Goal: Task Accomplishment & Management: Complete application form

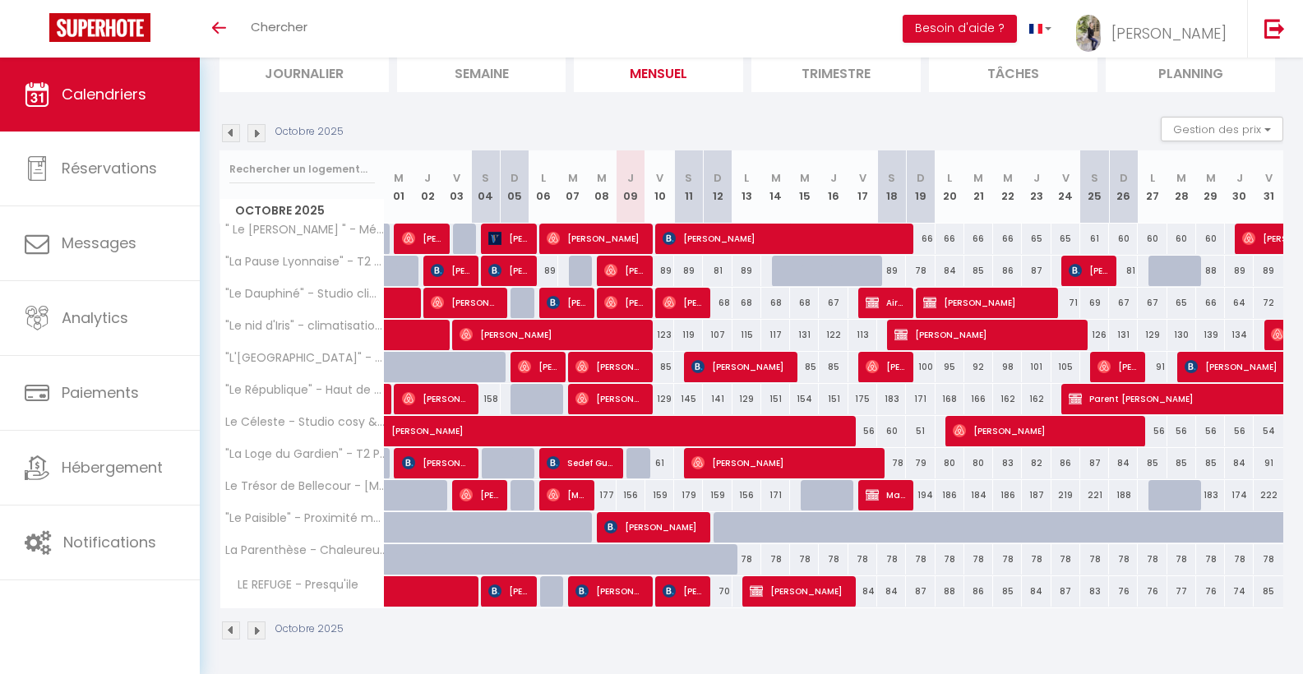
scroll to position [119, 0]
click at [261, 136] on img at bounding box center [257, 133] width 18 height 18
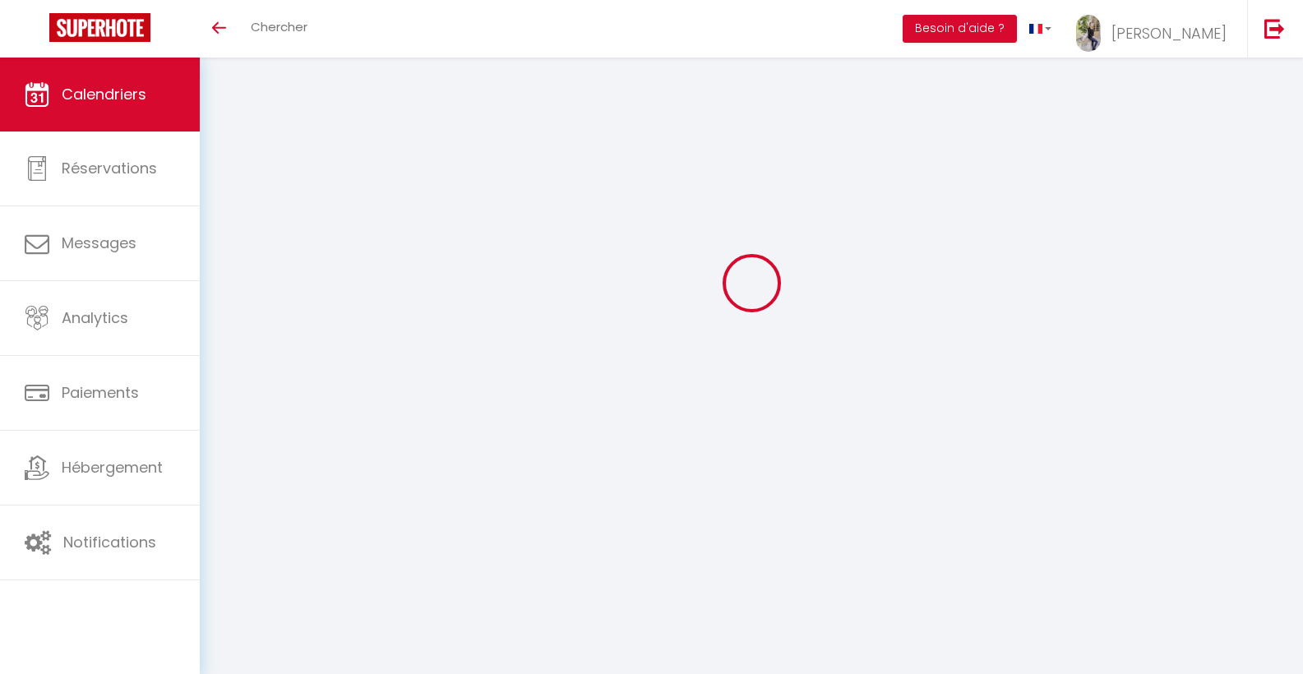
scroll to position [58, 0]
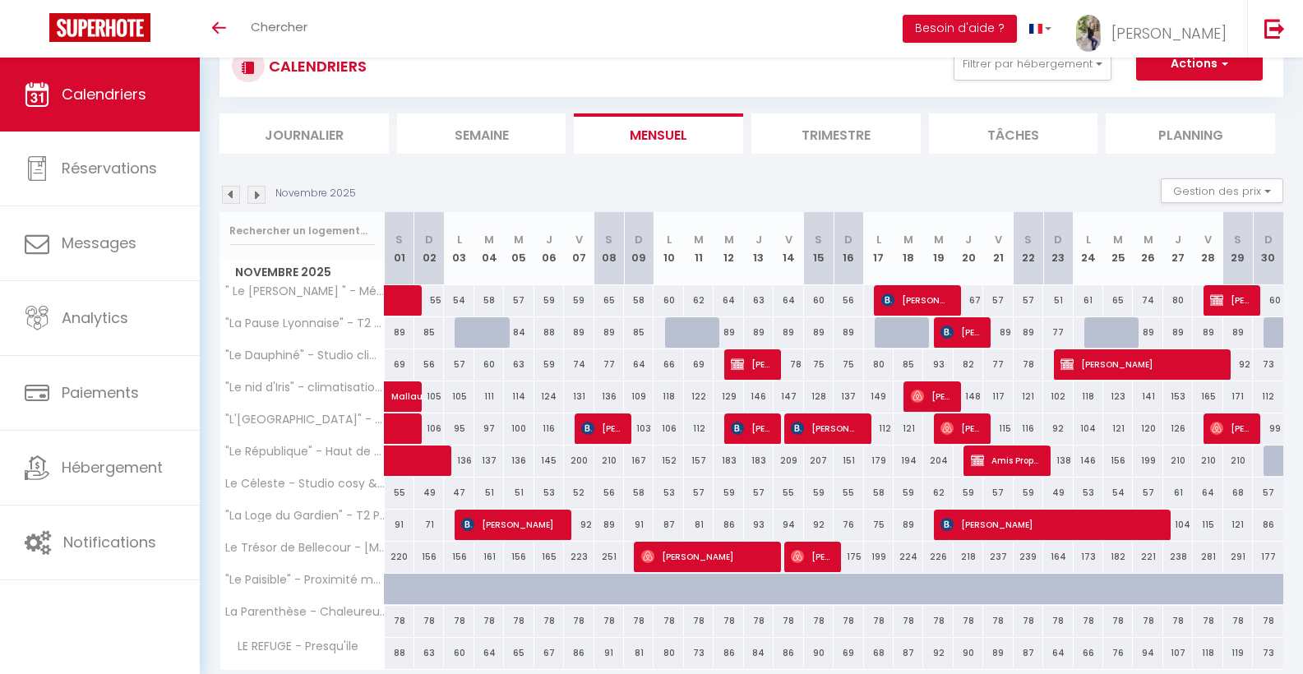
click at [262, 199] on img at bounding box center [257, 195] width 18 height 18
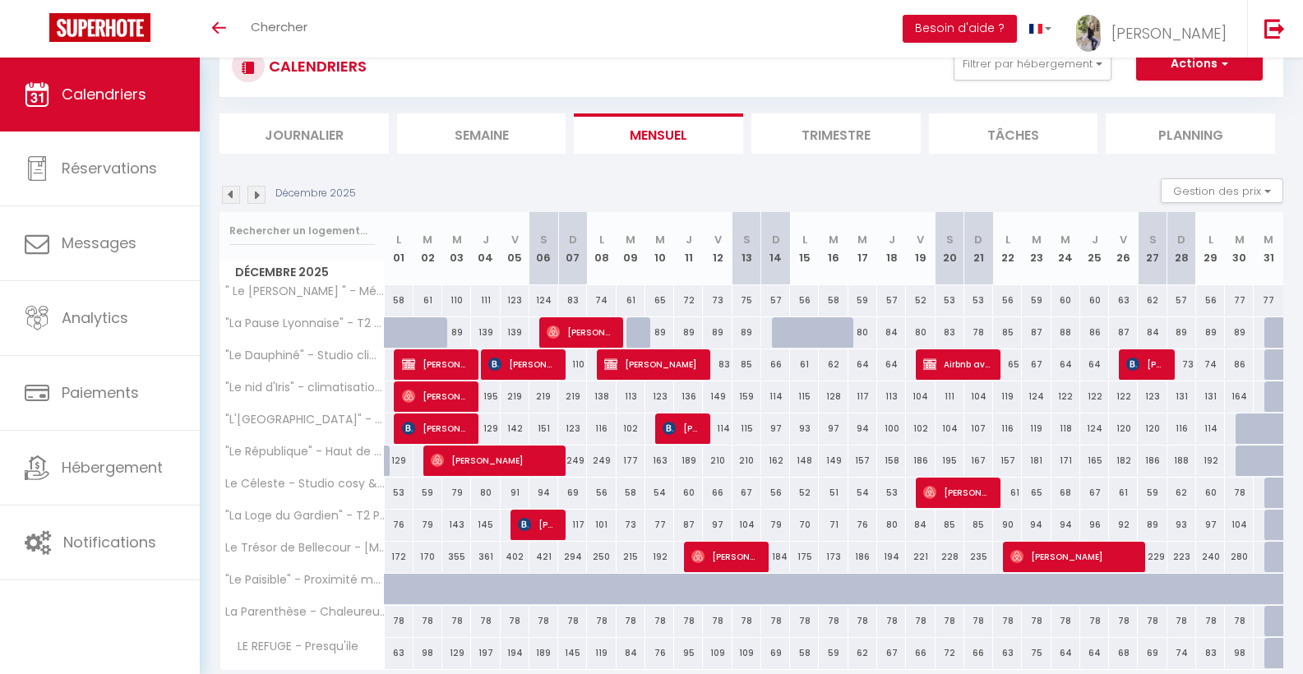
click at [238, 193] on img at bounding box center [231, 195] width 18 height 18
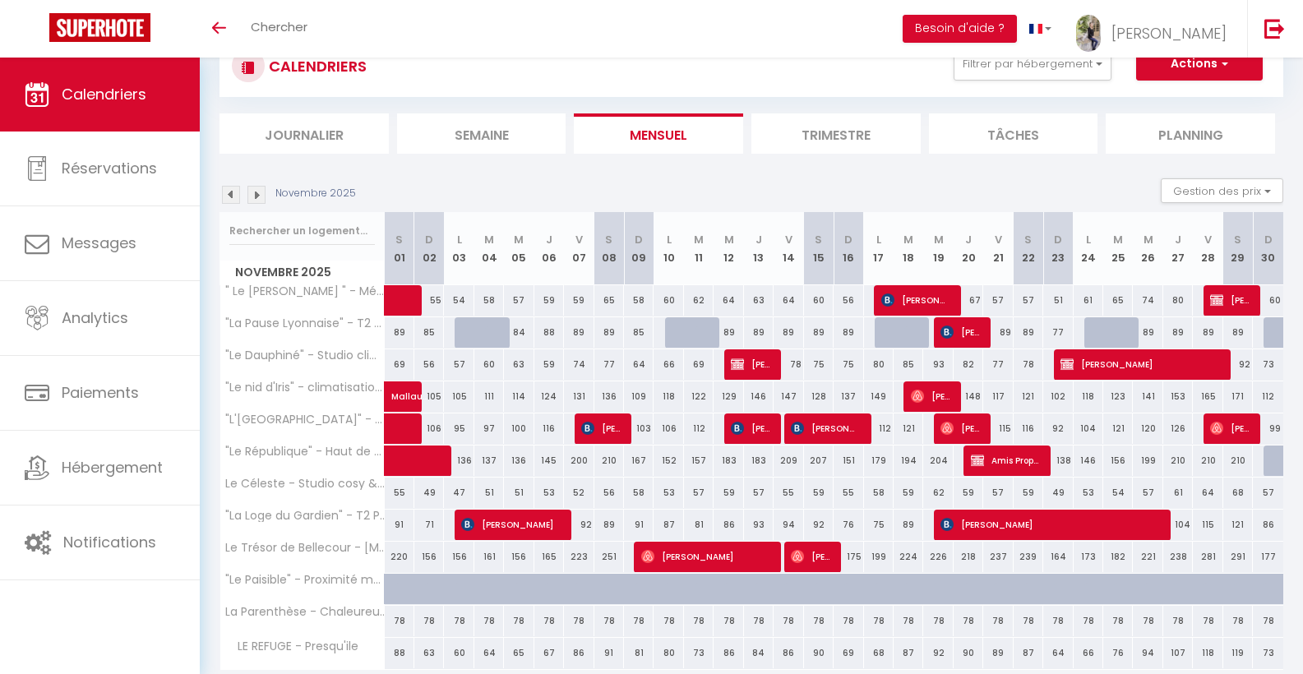
click at [229, 197] on img at bounding box center [231, 195] width 18 height 18
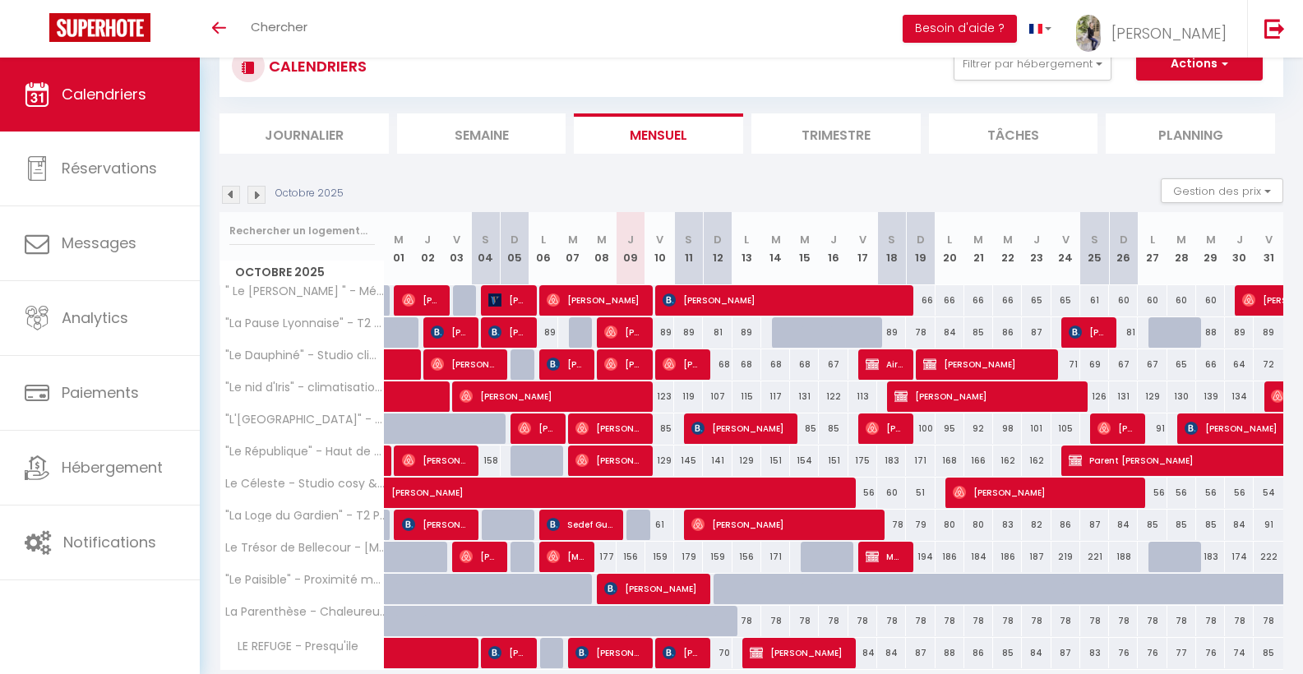
click at [230, 195] on img at bounding box center [231, 195] width 18 height 18
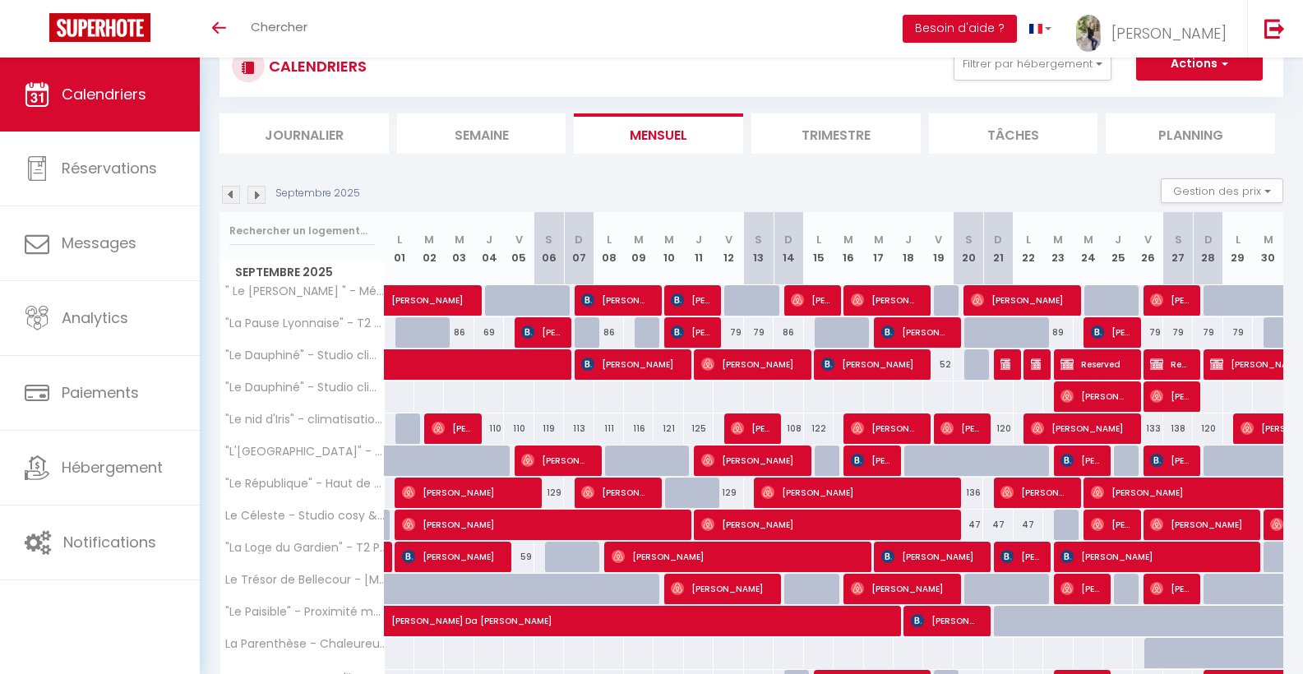
click at [257, 192] on img at bounding box center [257, 195] width 18 height 18
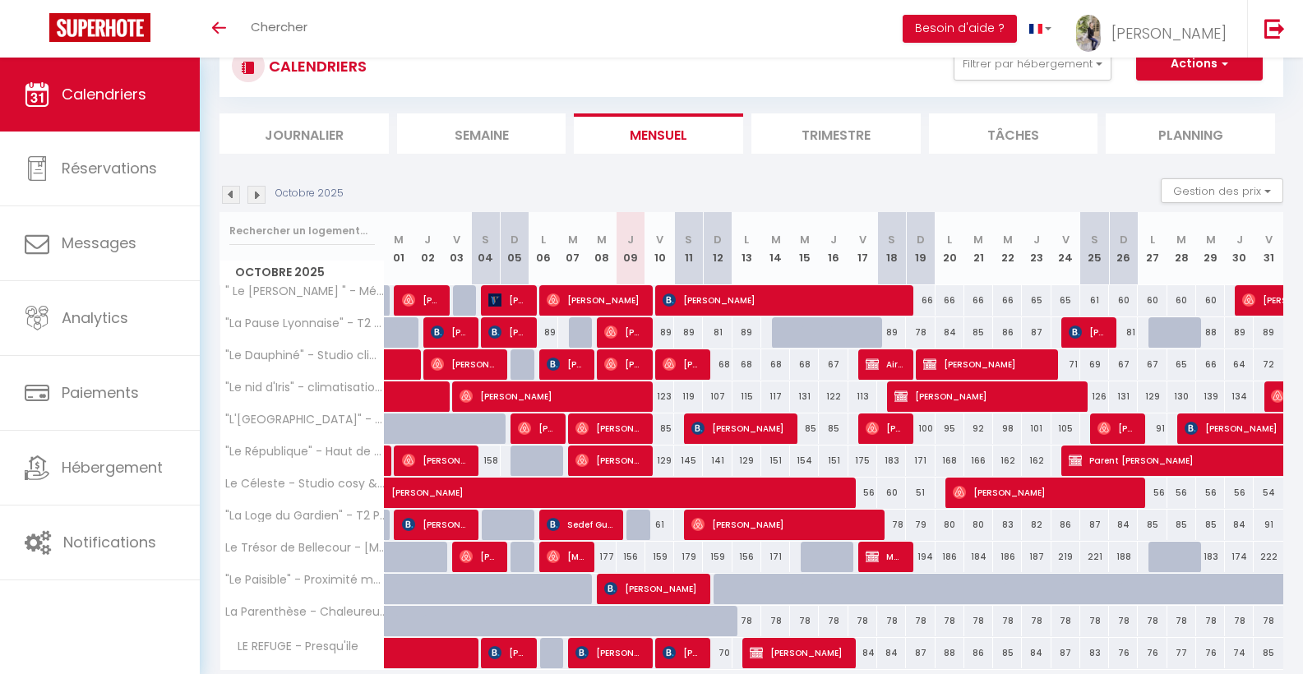
click at [526, 426] on img at bounding box center [524, 428] width 13 height 13
select select "OK"
select select "0"
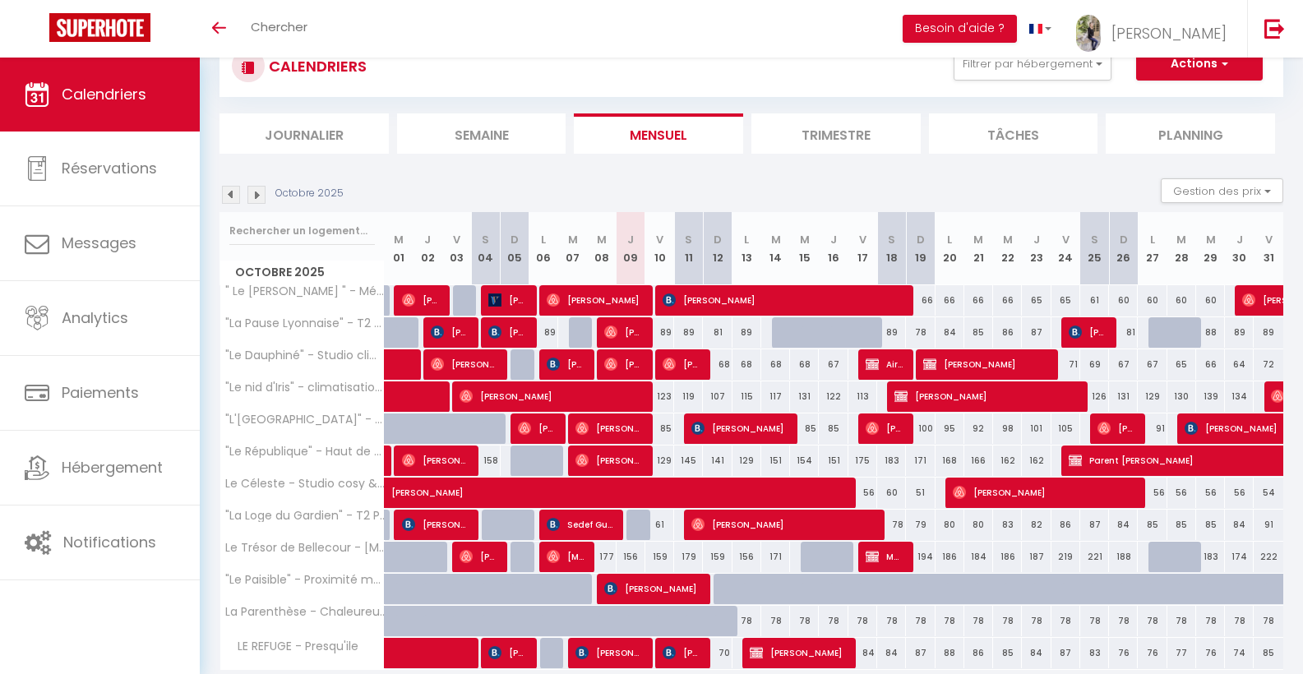
select select "1"
select select
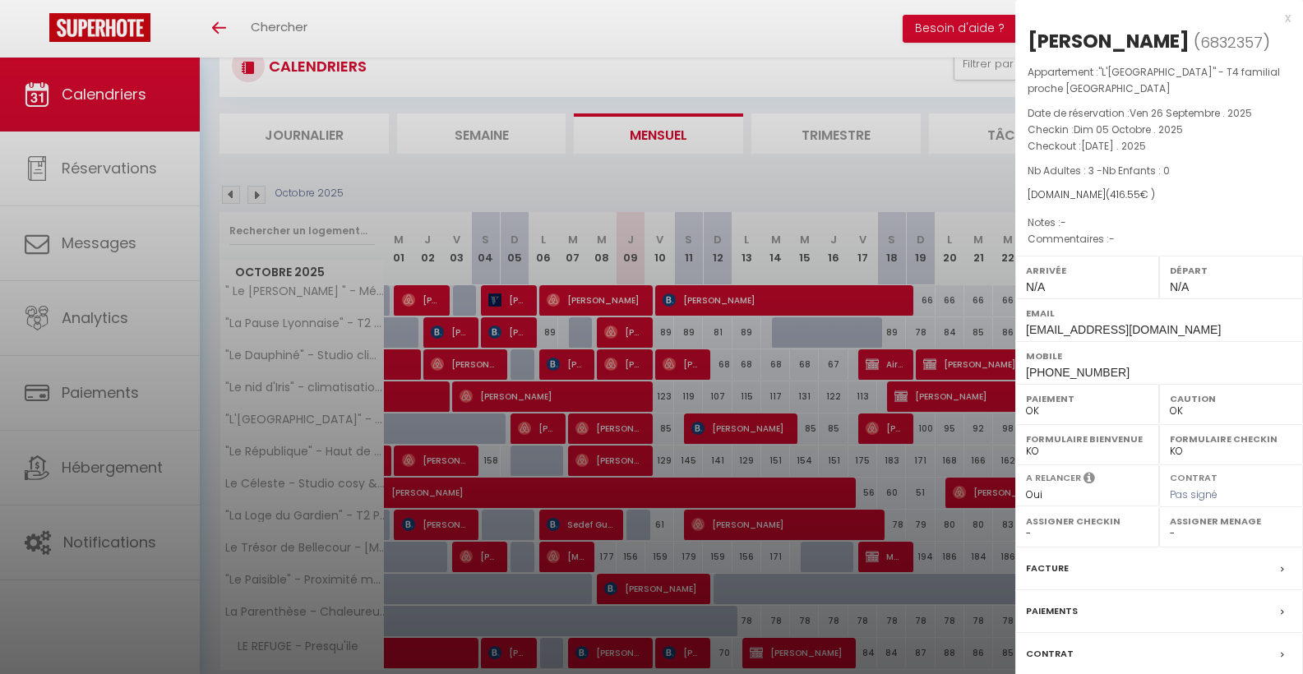
select select
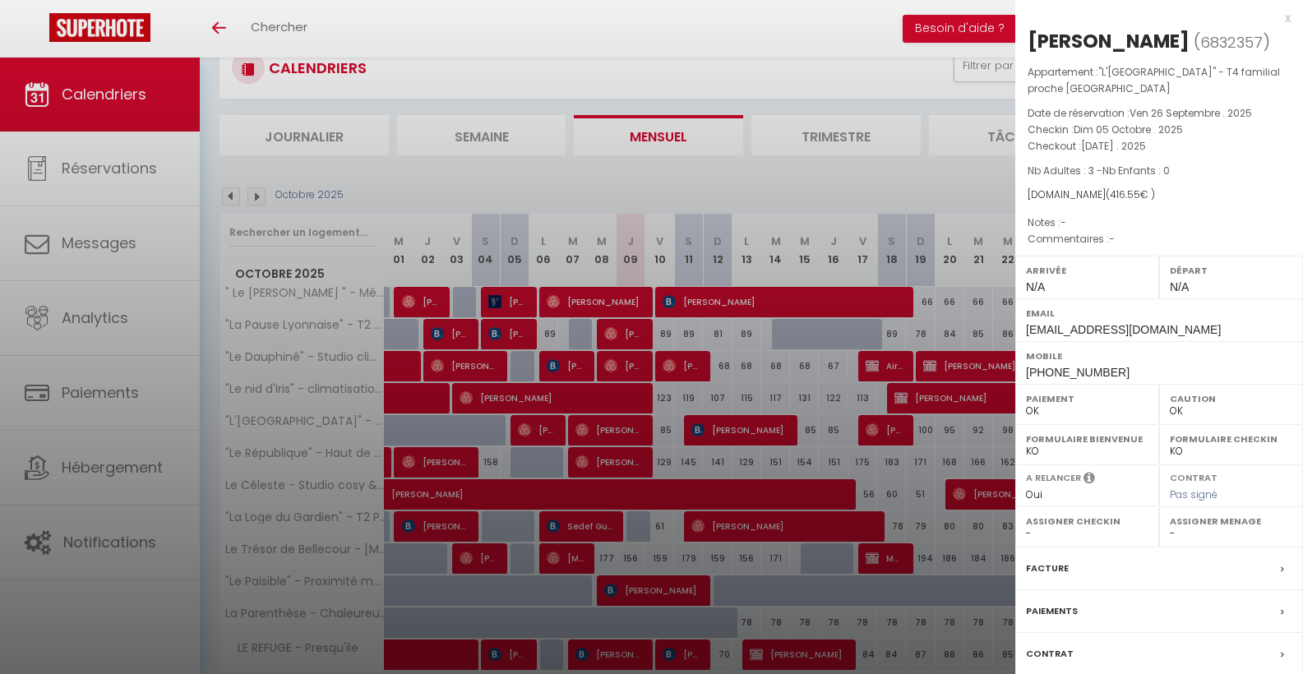
click at [1122, 561] on div "Facture" at bounding box center [1160, 569] width 288 height 43
select select
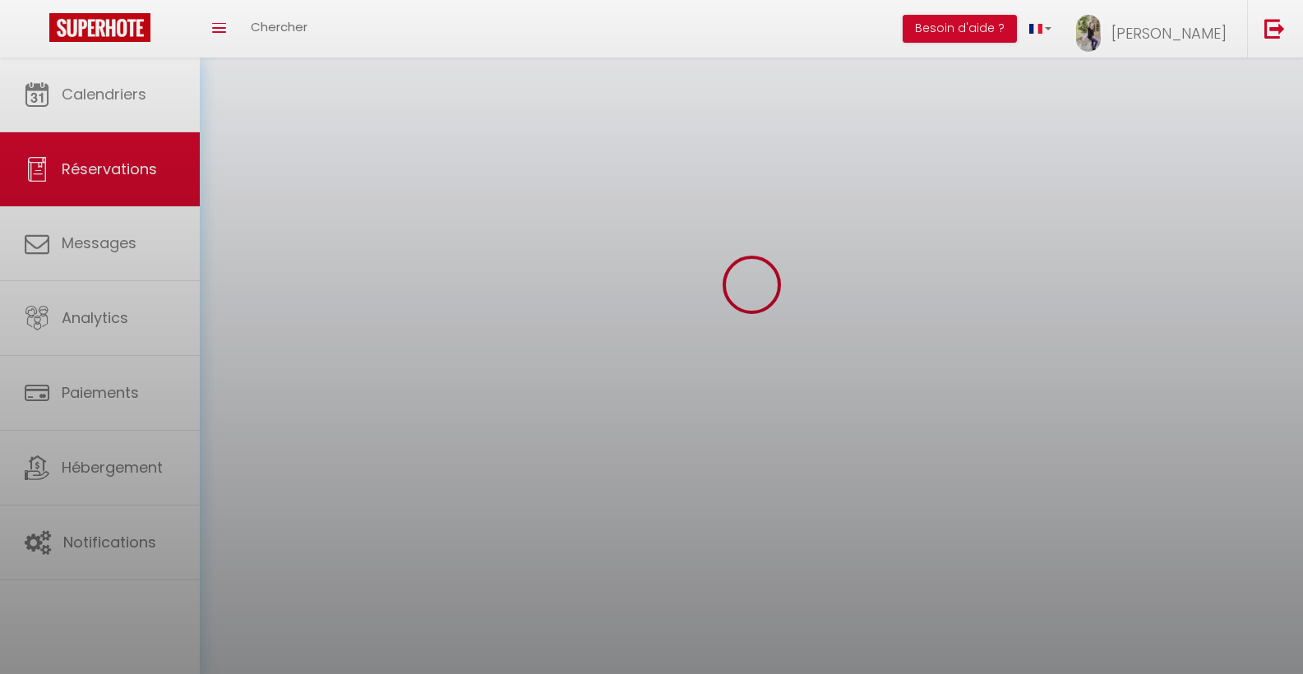
select select
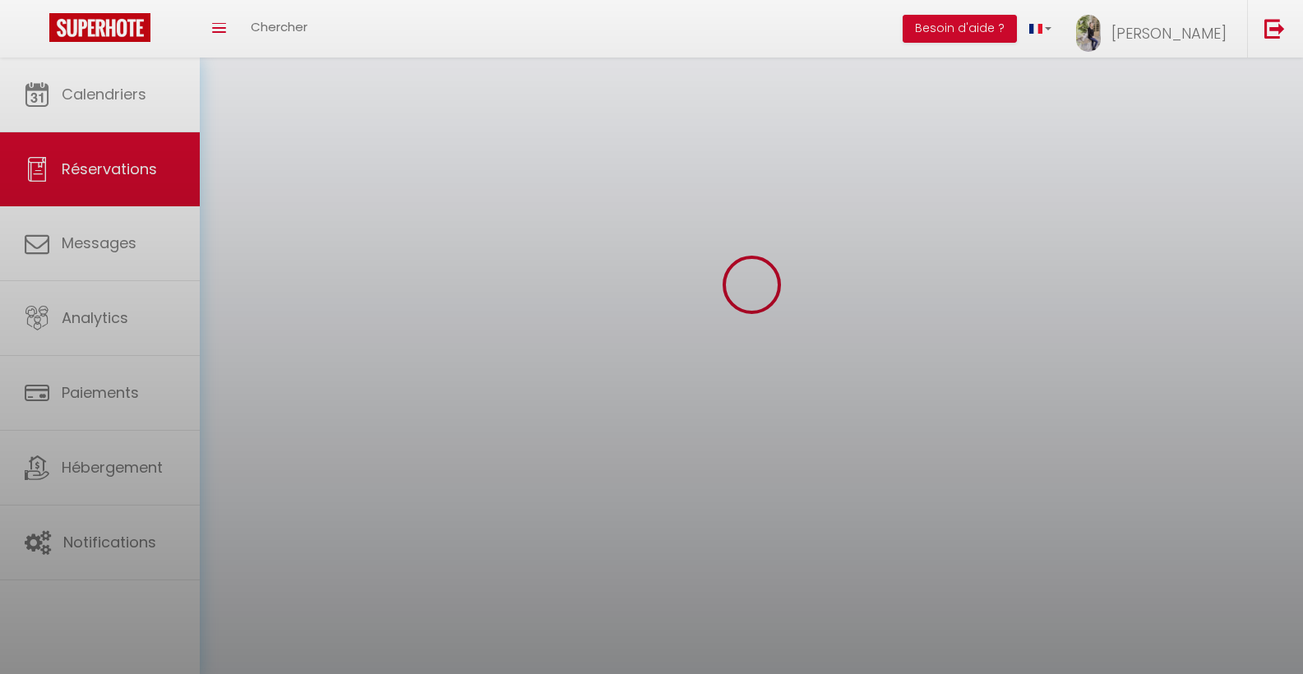
select select
checkbox input "false"
select select
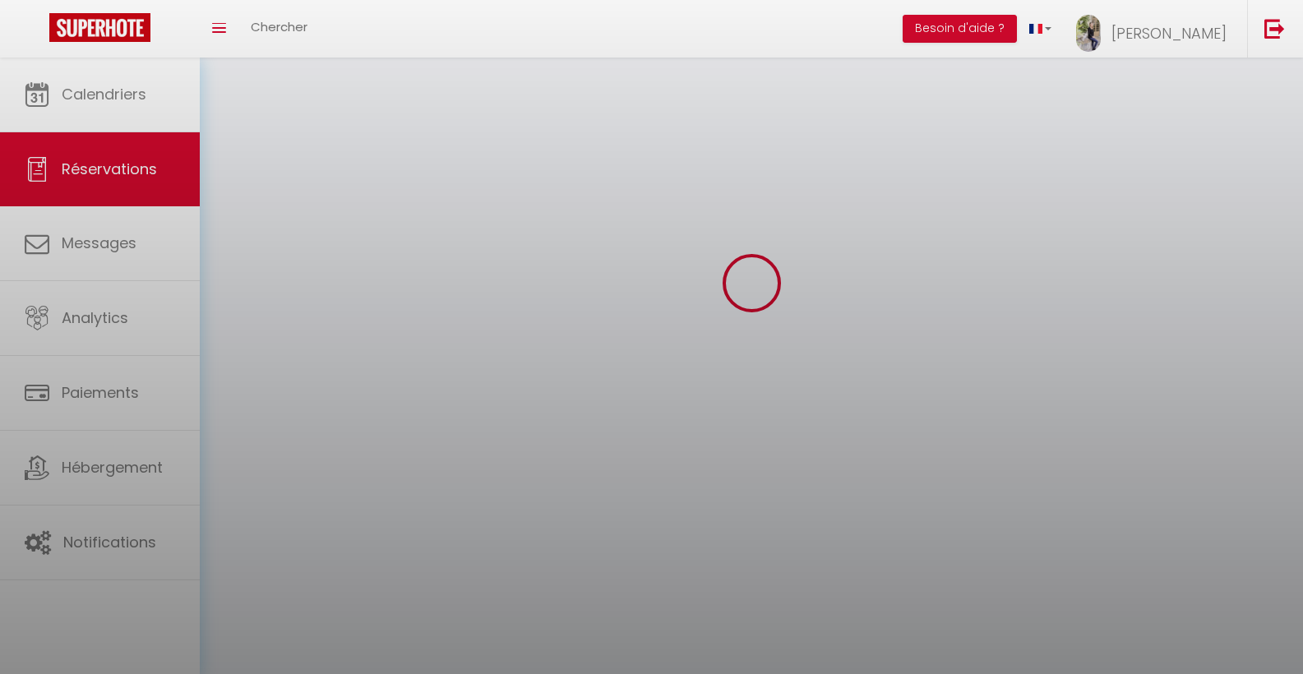
select select
checkbox input "false"
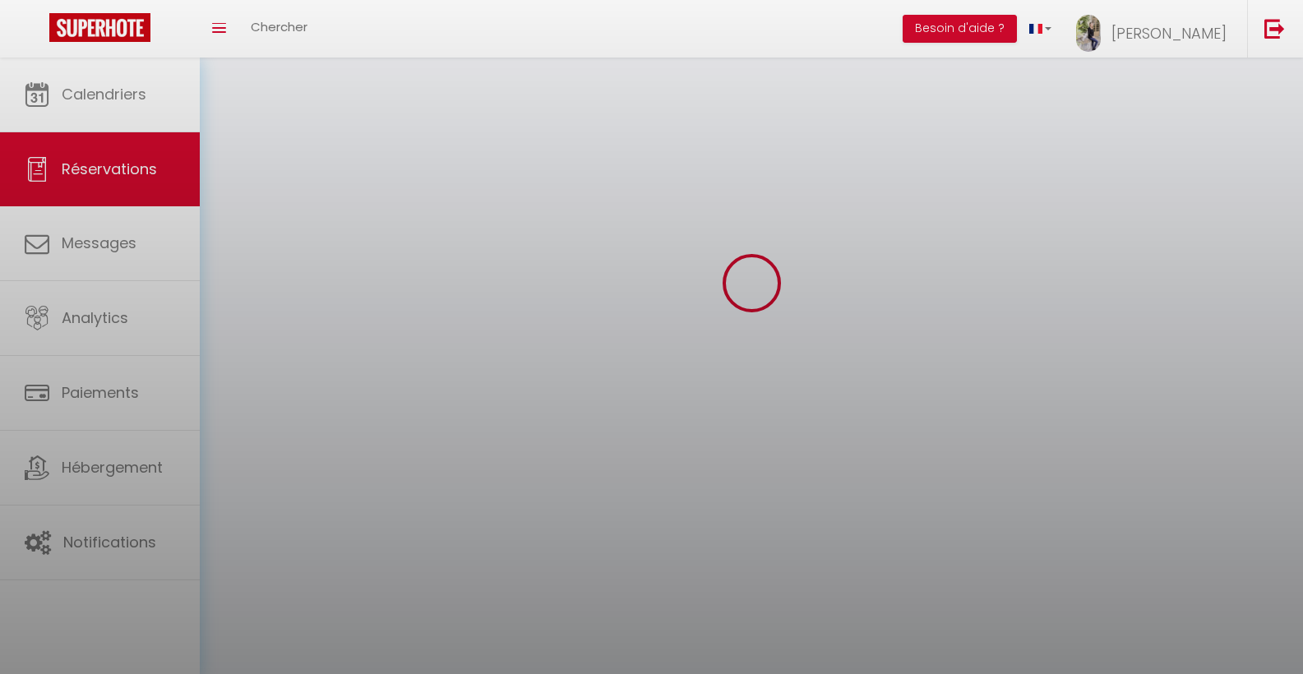
select select
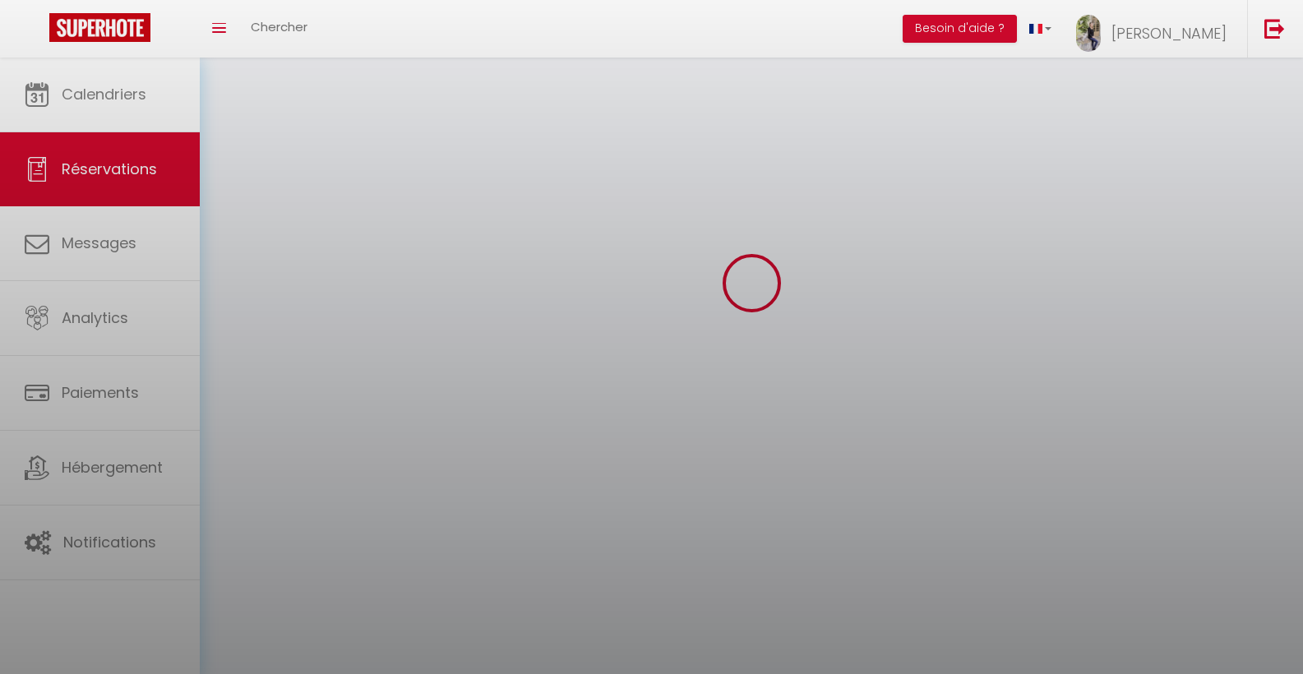
checkbox input "false"
select select
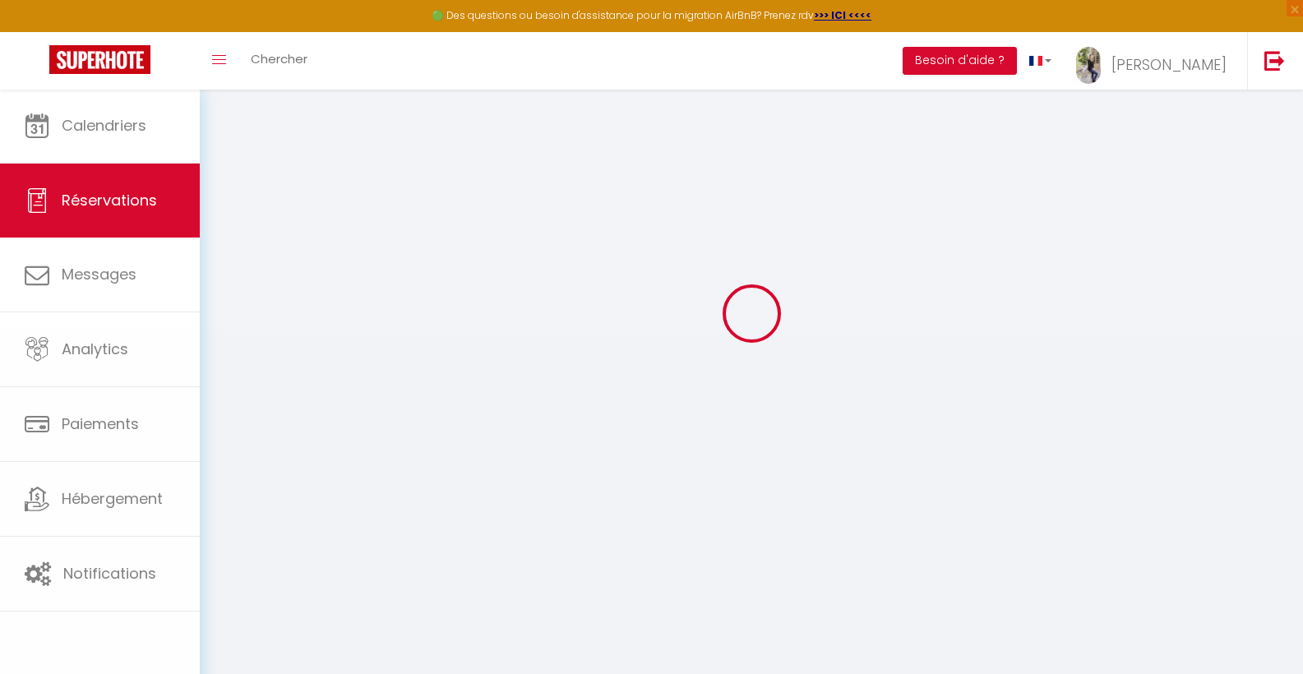
select select
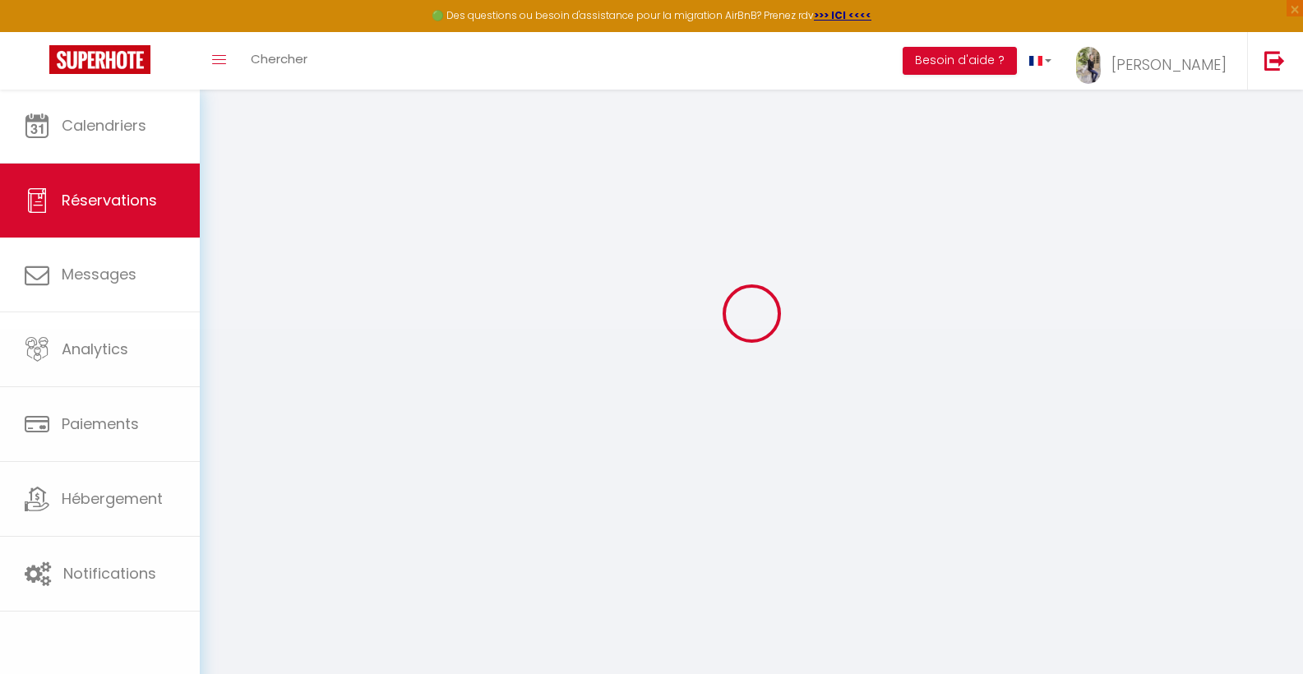
select select
checkbox input "false"
type input "[PERSON_NAME]"
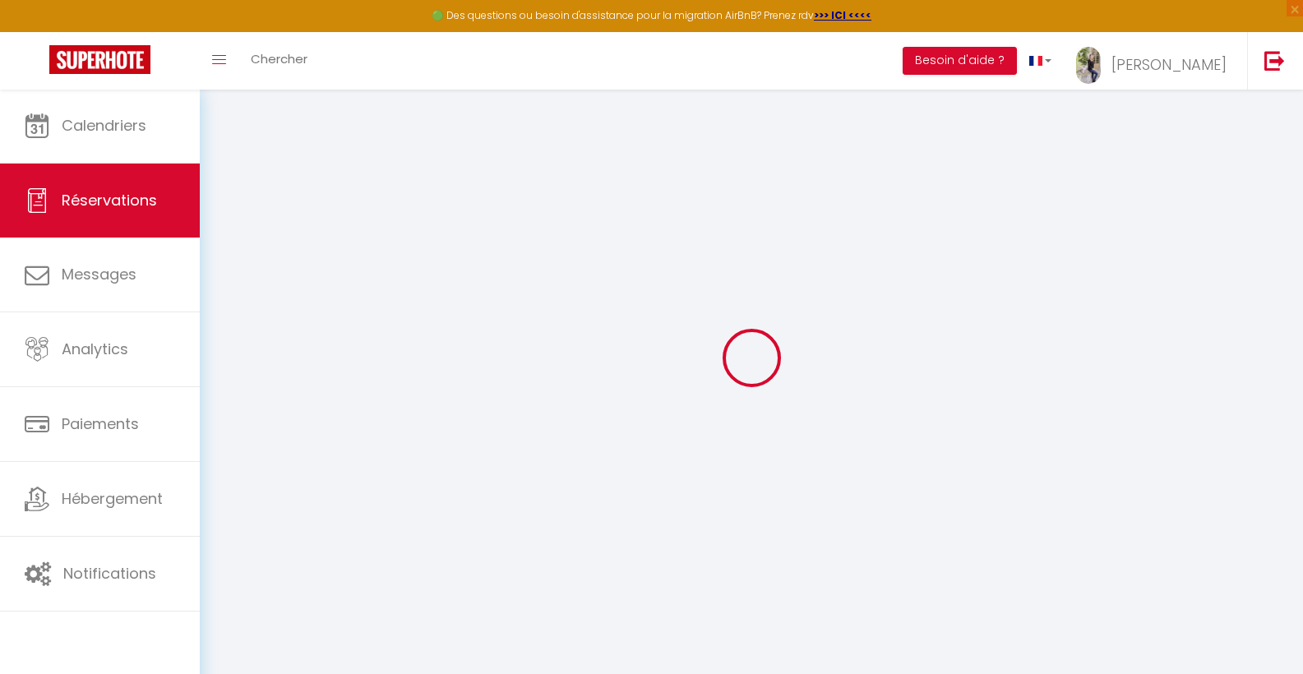
type input "Pires"
type input "[EMAIL_ADDRESS][DOMAIN_NAME]"
type input "[PHONE_NUMBER]"
select select
type input "72"
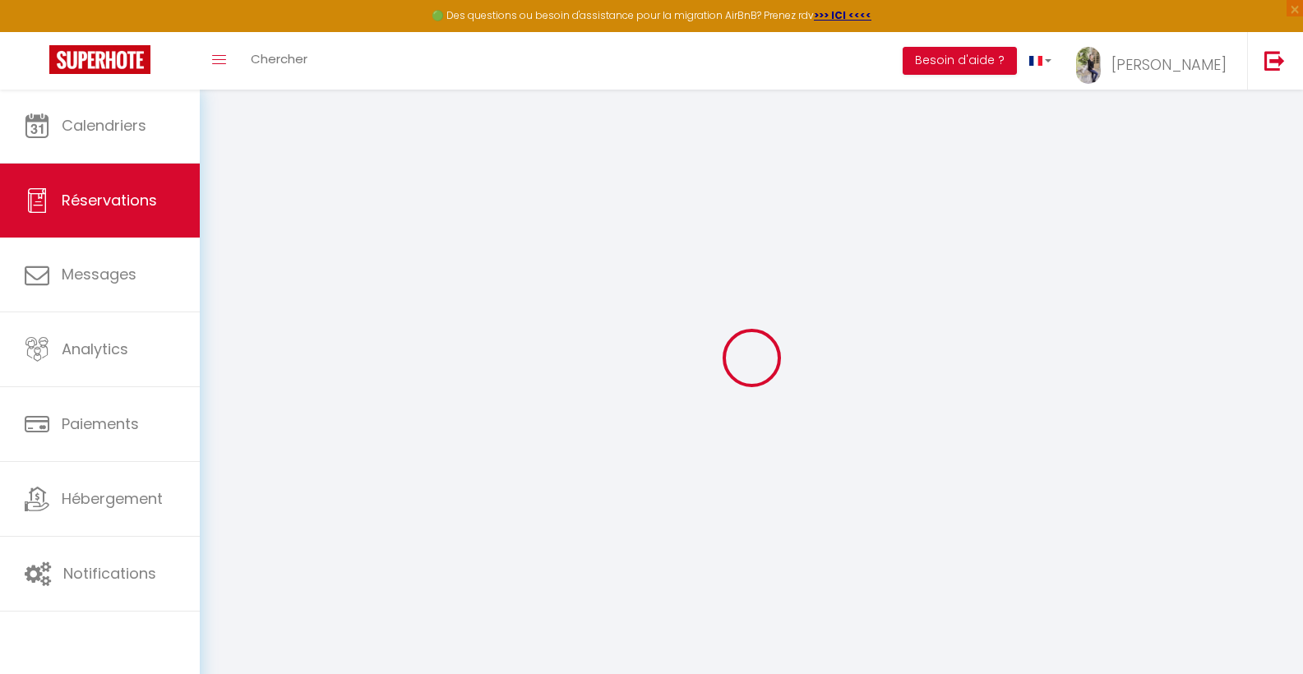
select select "63534"
select select "1"
select select
type input "3"
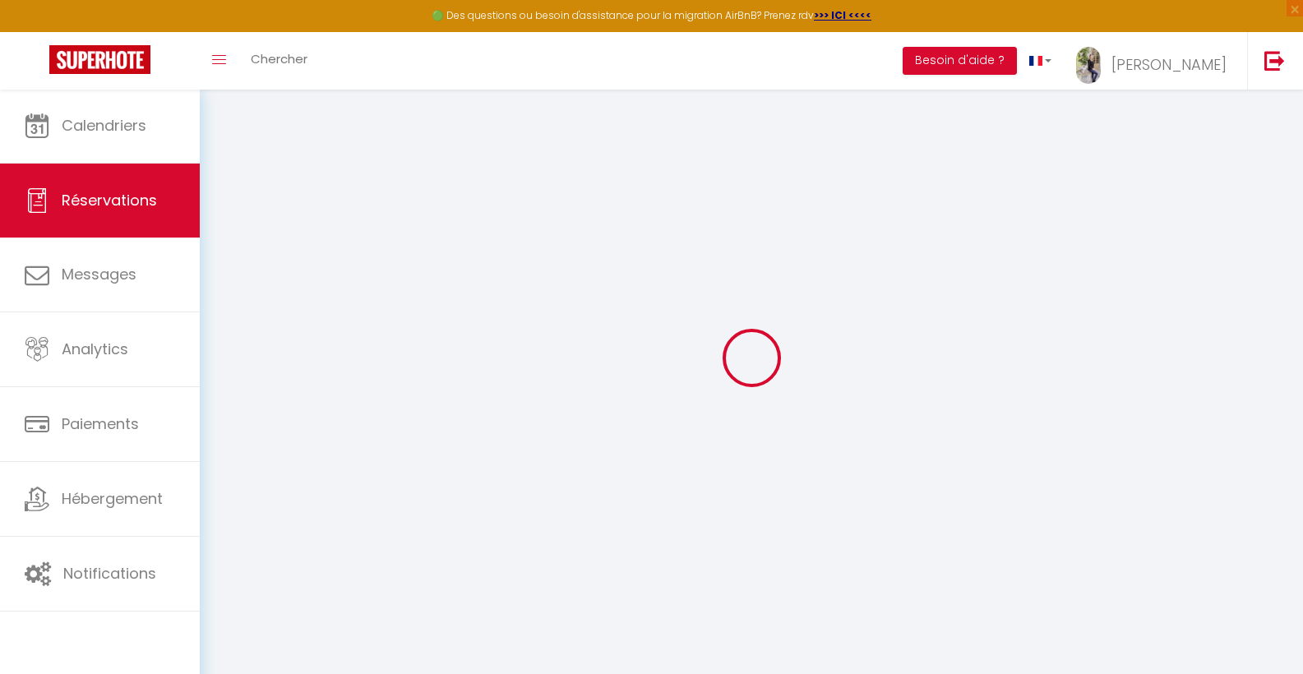
select select "12"
select select
type input "301"
checkbox input "false"
type input "0"
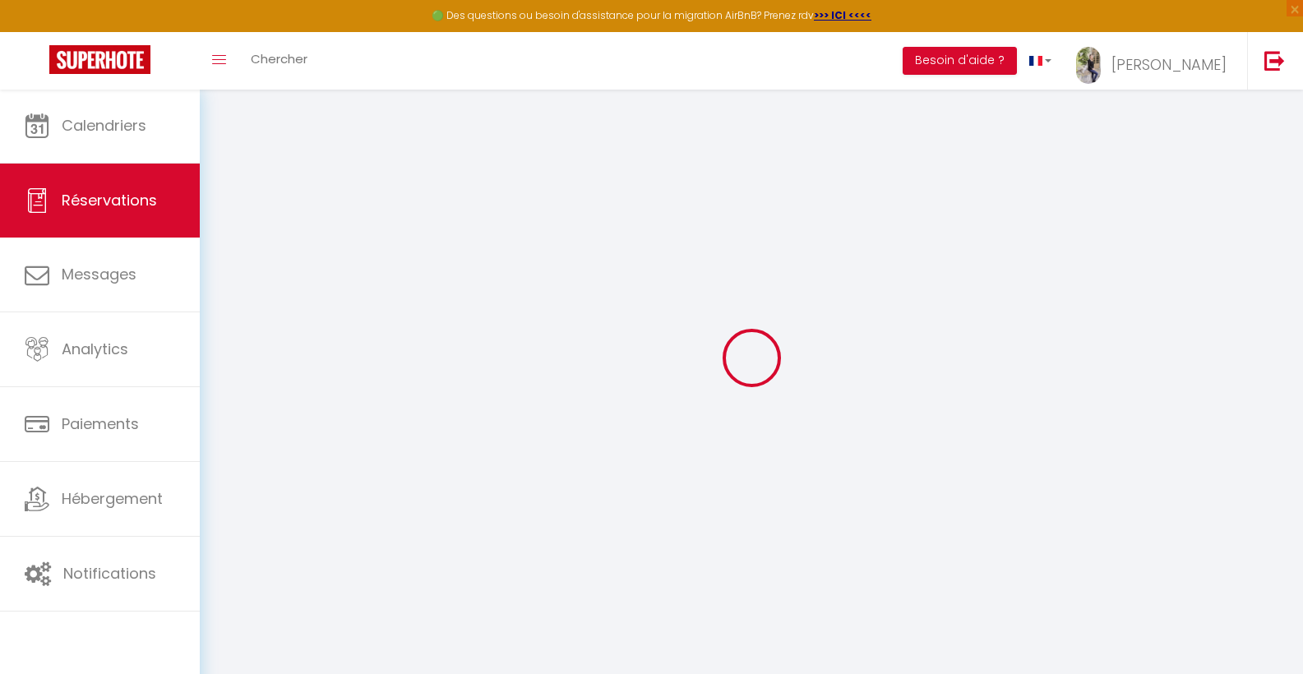
select select "1"
type input "75"
type input "0"
select select
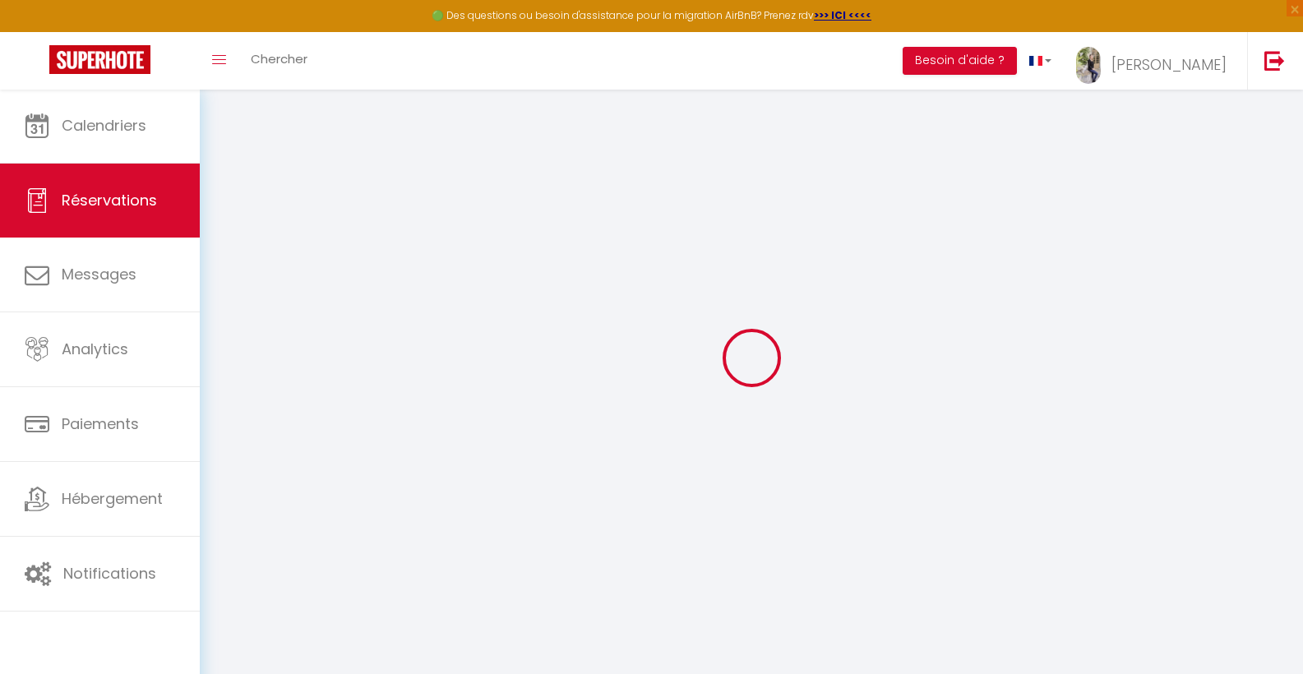
select select
select select "15"
checkbox input "false"
select select
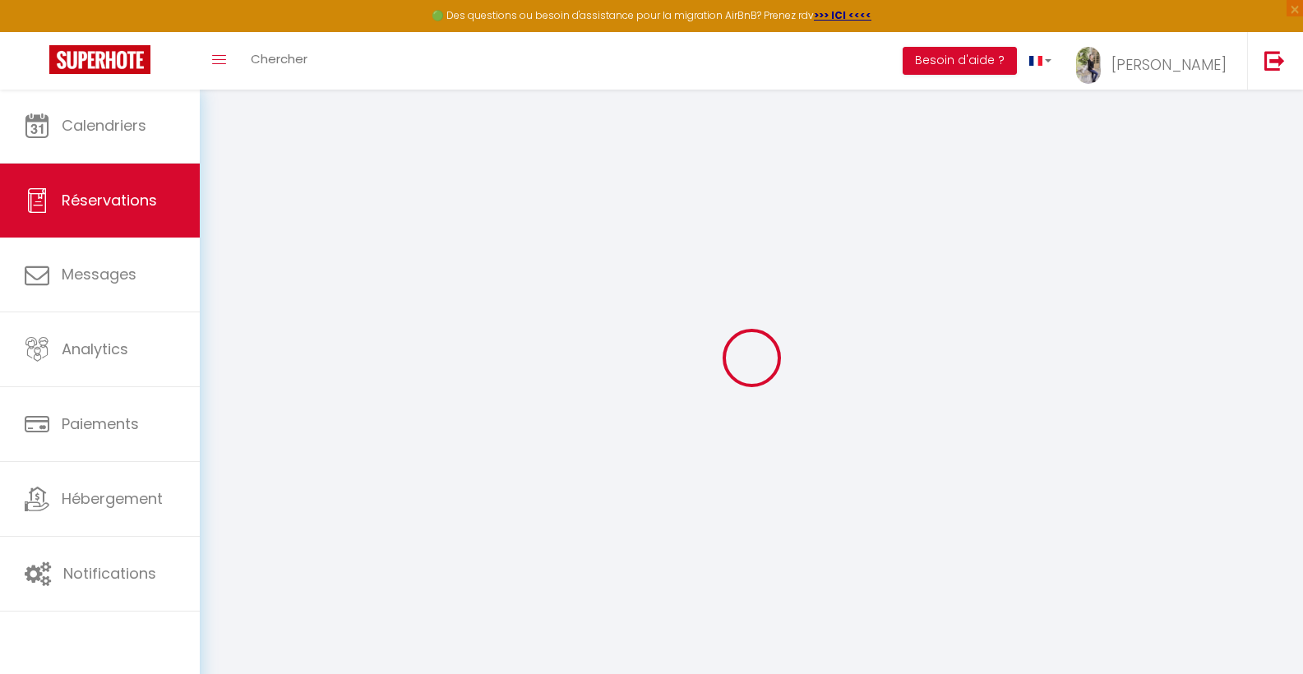
select select
checkbox input "false"
select select
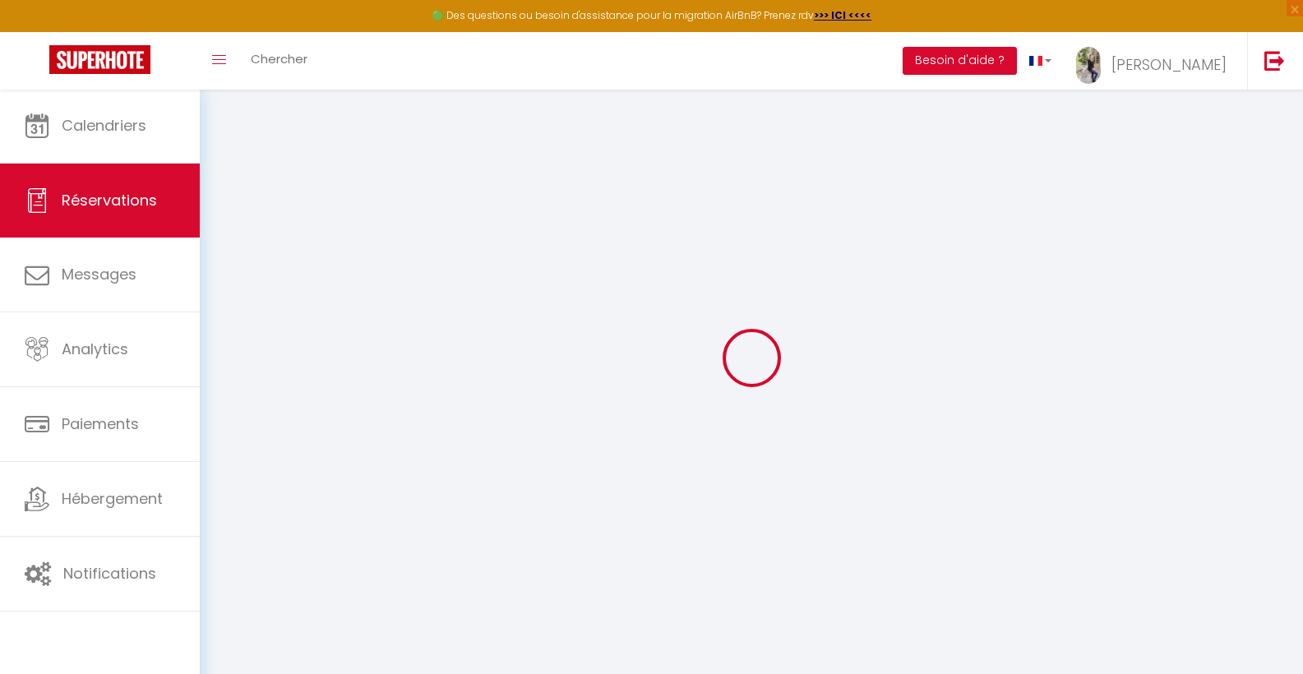
select select
checkbox input "false"
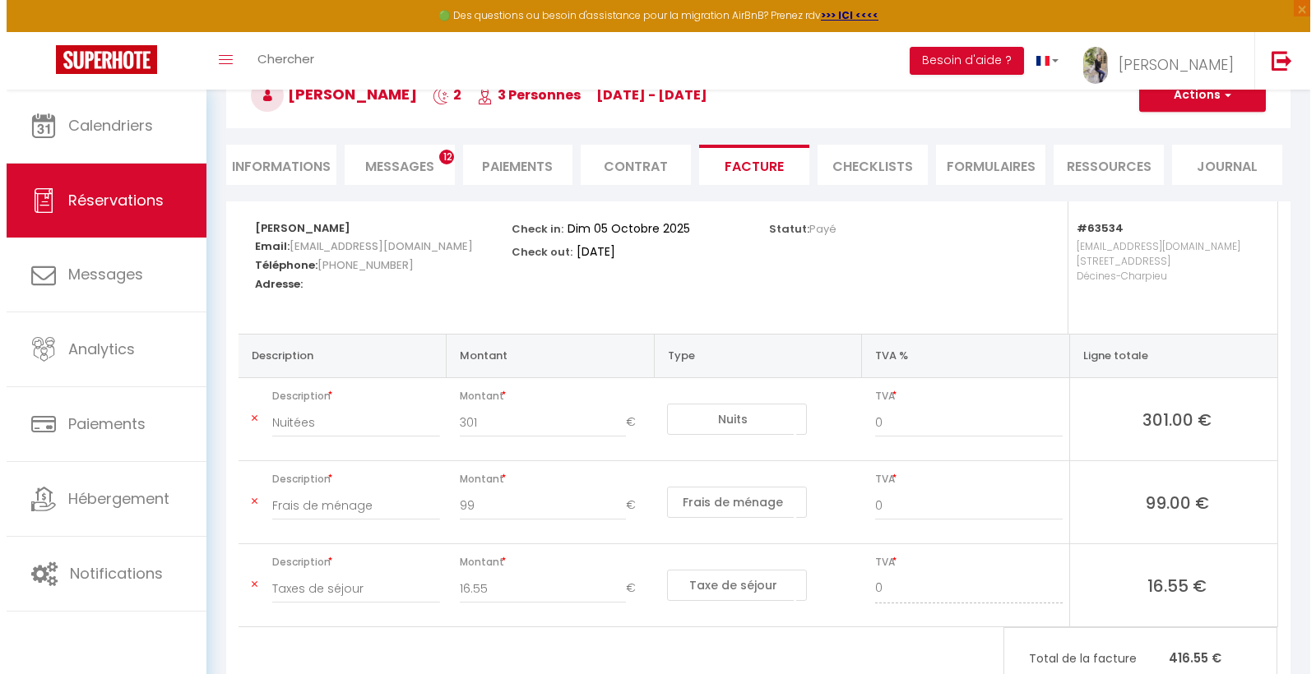
scroll to position [102, 0]
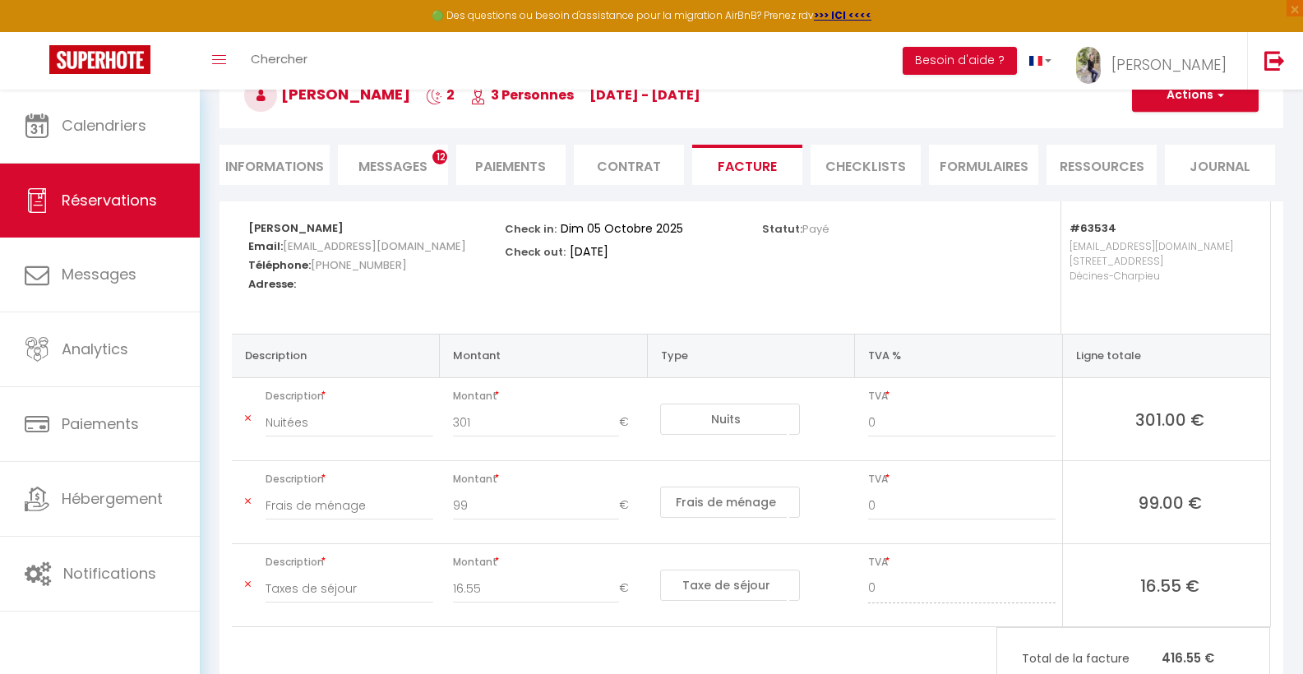
click at [1152, 96] on button "Actions" at bounding box center [1195, 95] width 127 height 33
click at [1157, 155] on link "Aperçu et éditer" at bounding box center [1183, 152] width 138 height 21
click at [1209, 90] on button "Actions" at bounding box center [1195, 95] width 127 height 33
click at [1187, 150] on link "Aperçu et éditer" at bounding box center [1183, 152] width 138 height 21
click at [1168, 96] on button "Actions" at bounding box center [1195, 95] width 127 height 33
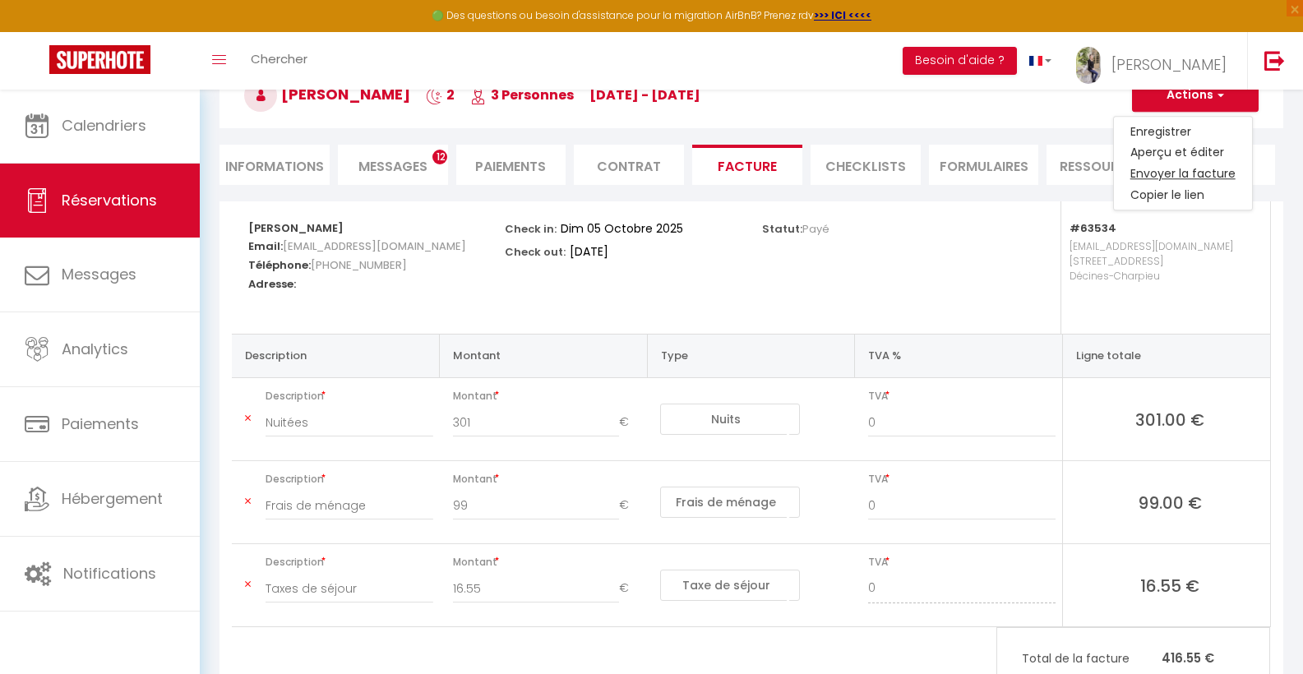
click at [1188, 178] on link "Envoyer la facture" at bounding box center [1183, 174] width 138 height 21
type input "[EMAIL_ADDRESS][DOMAIN_NAME]"
type input "Your invoice 6832357 - "[GEOGRAPHIC_DATA]" - T4 familial proche [GEOGRAPHIC_DAT…"
type textarea "Hi, Here is the link to download your invoice: [URL][DOMAIN_NAME] Reservation d…"
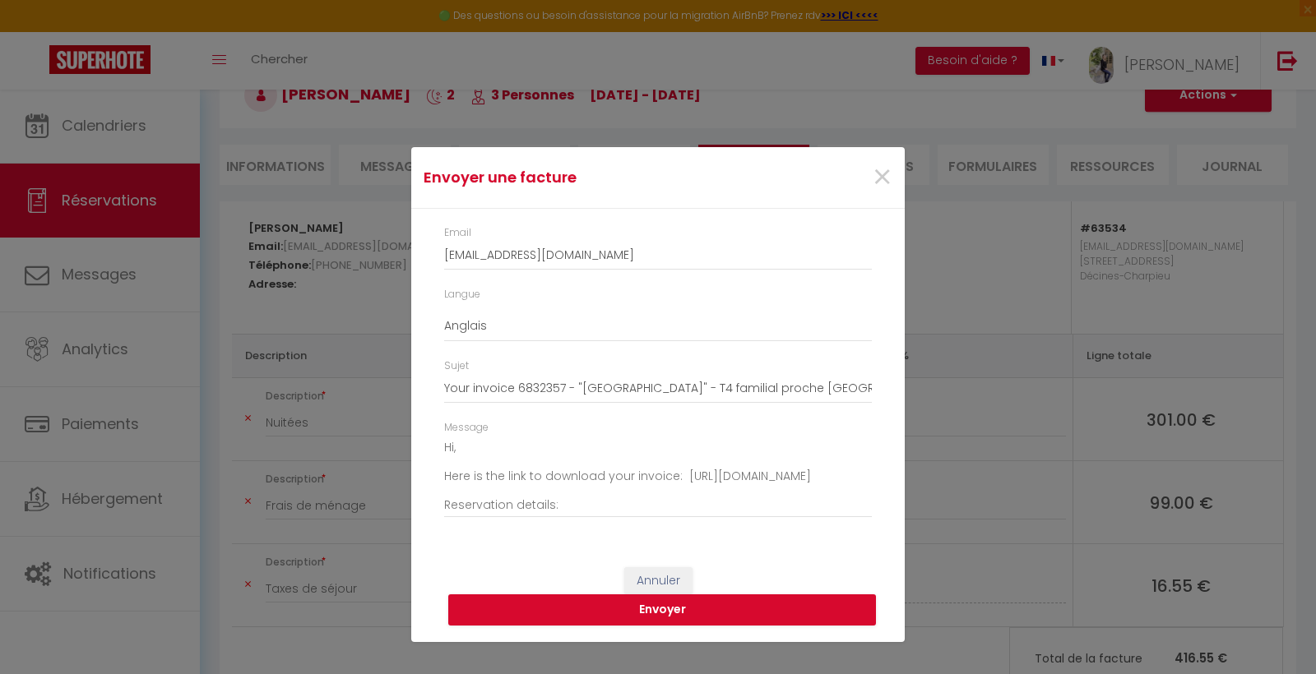
scroll to position [0, 0]
select select "fr"
type input "Votre facture 6832357 - "[GEOGRAPHIC_DATA]" - T4 familial proche [GEOGRAPHIC_DA…"
click at [486, 448] on textarea "Bonjour, Voici le lien pour télécharger votre facture : [URL][DOMAIN_NAME] Déta…" at bounding box center [658, 476] width 428 height 83
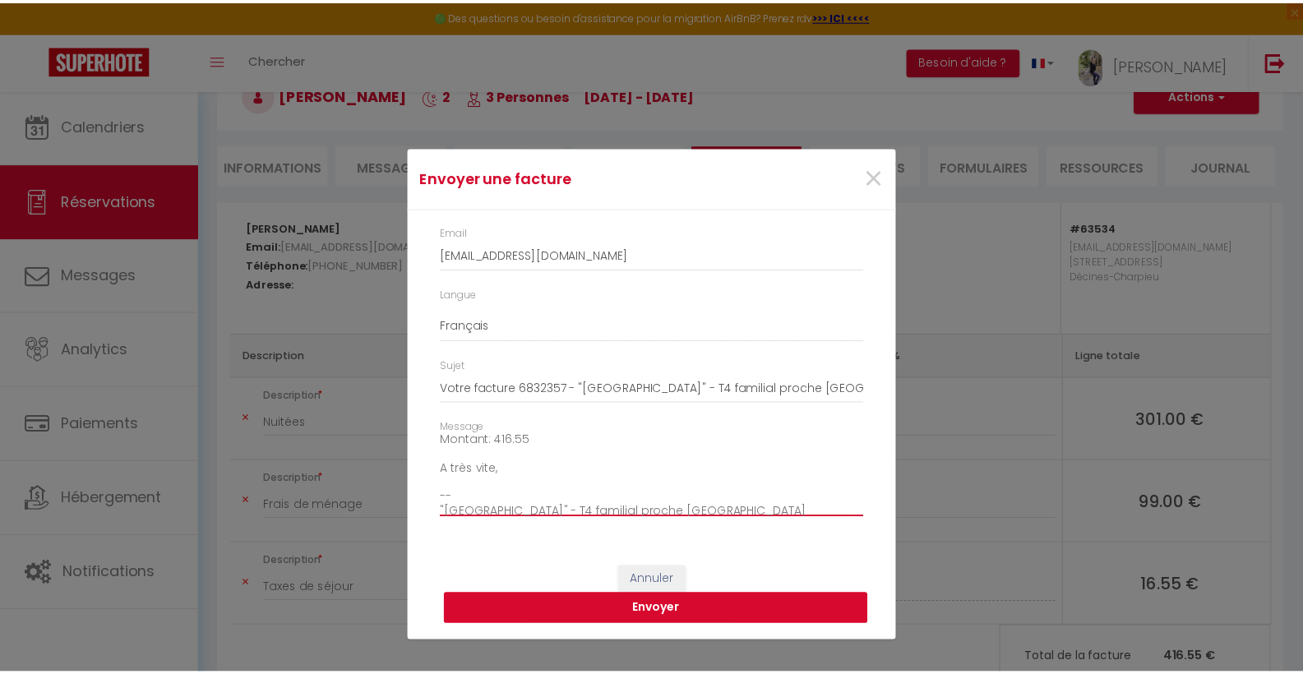
scroll to position [179, 0]
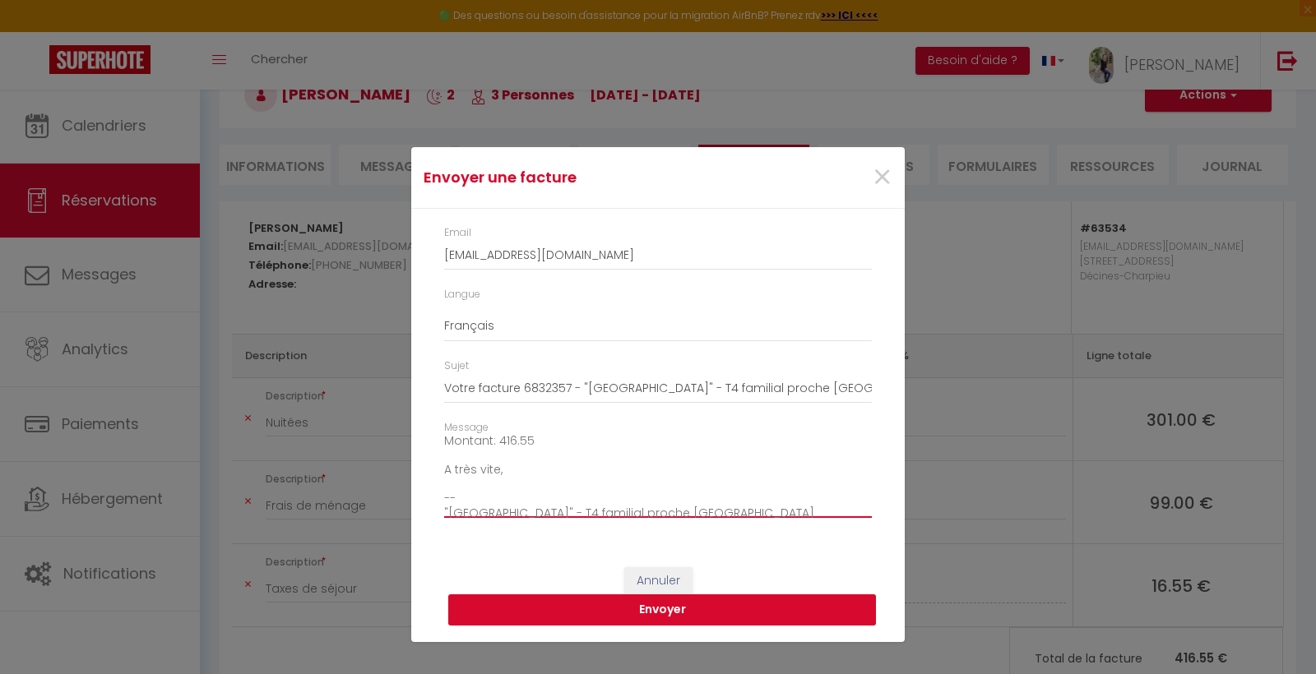
type textarea "Bonjour [PERSON_NAME], Voici le lien pour télécharger votre facture : [URL][DOM…"
click at [618, 612] on button "Envoyer" at bounding box center [662, 610] width 428 height 31
click at [877, 176] on span "×" at bounding box center [882, 177] width 21 height 49
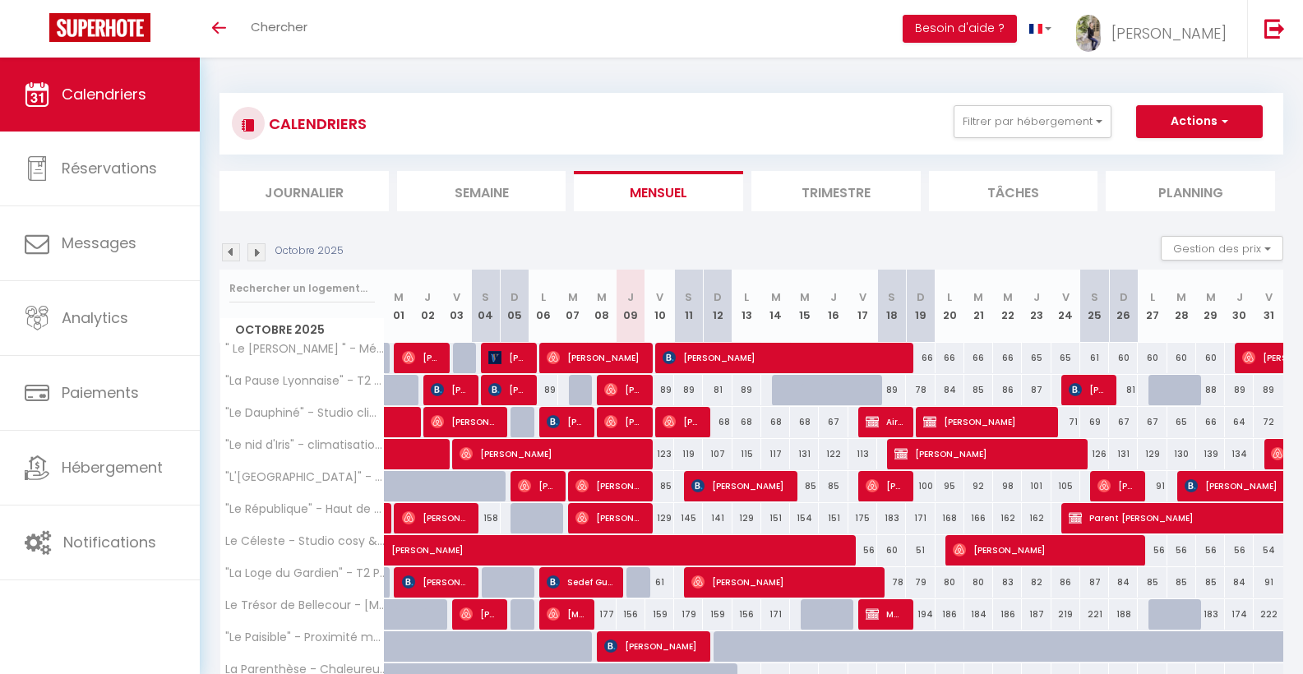
scroll to position [97, 0]
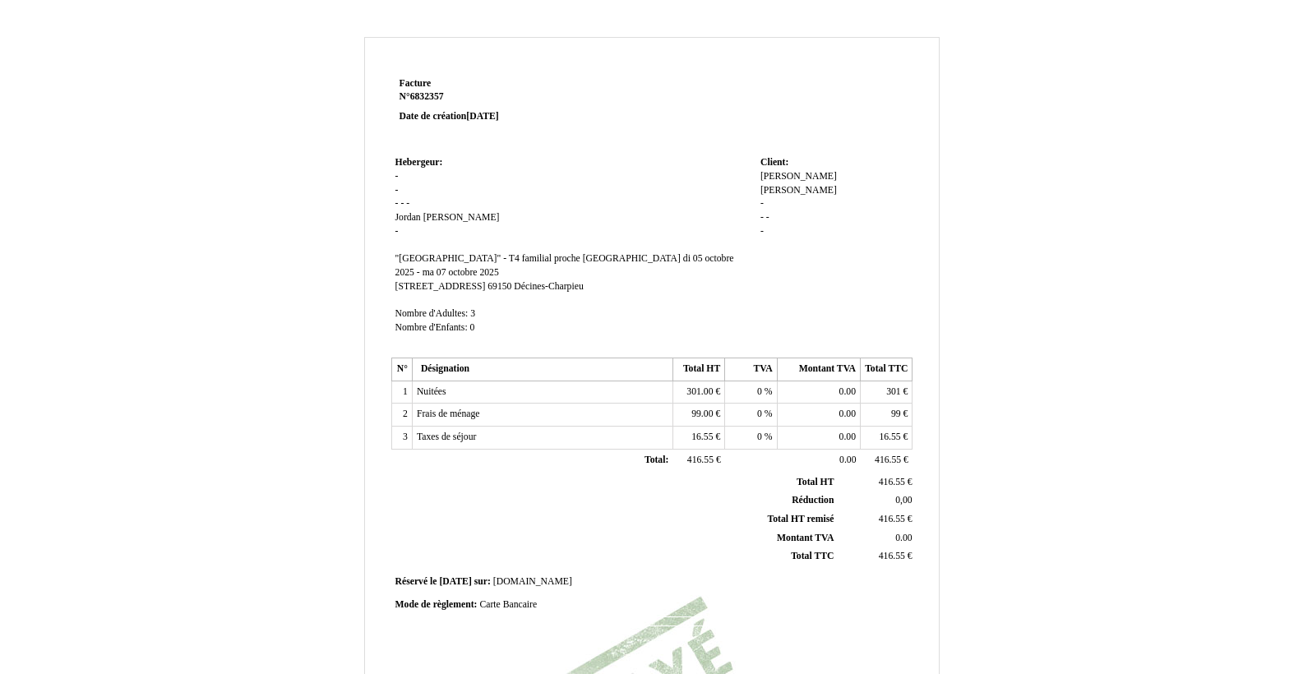
click at [801, 185] on span "Pires" at bounding box center [799, 190] width 76 height 11
click at [802, 178] on div "Aurélie Aurélie Pires Pires - - - -" at bounding box center [835, 213] width 148 height 86
click at [775, 172] on span "[PERSON_NAME]" at bounding box center [799, 176] width 76 height 11
click at [775, 172] on input "[PERSON_NAME]" at bounding box center [855, 178] width 189 height 17
type input "APSI SAS"
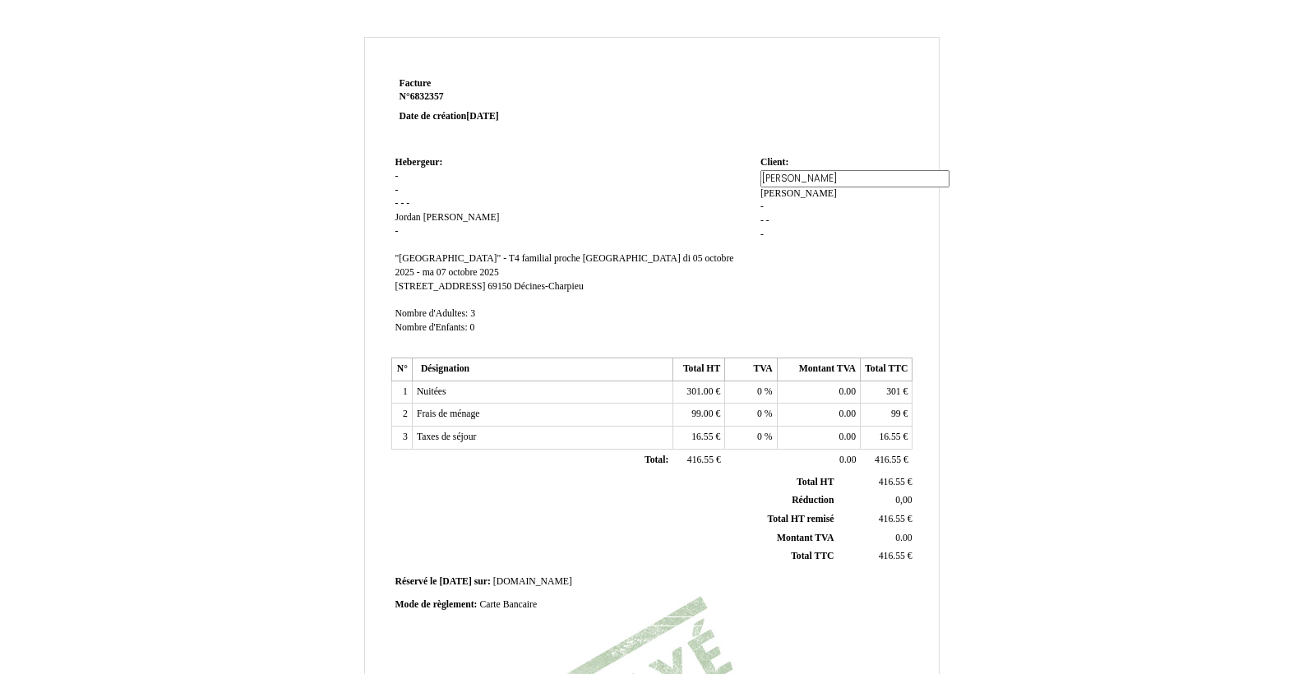
click at [785, 193] on div "Aurélie Aurélie Pires Pires - - - -" at bounding box center [835, 213] width 148 height 86
click at [813, 174] on span "Pires" at bounding box center [842, 176] width 76 height 11
click at [813, 174] on div "APSI SAS APSI SAS Pires Pires - - - -" at bounding box center [835, 204] width 148 height 69
click at [823, 174] on span "Pires" at bounding box center [842, 176] width 76 height 11
type input "P"
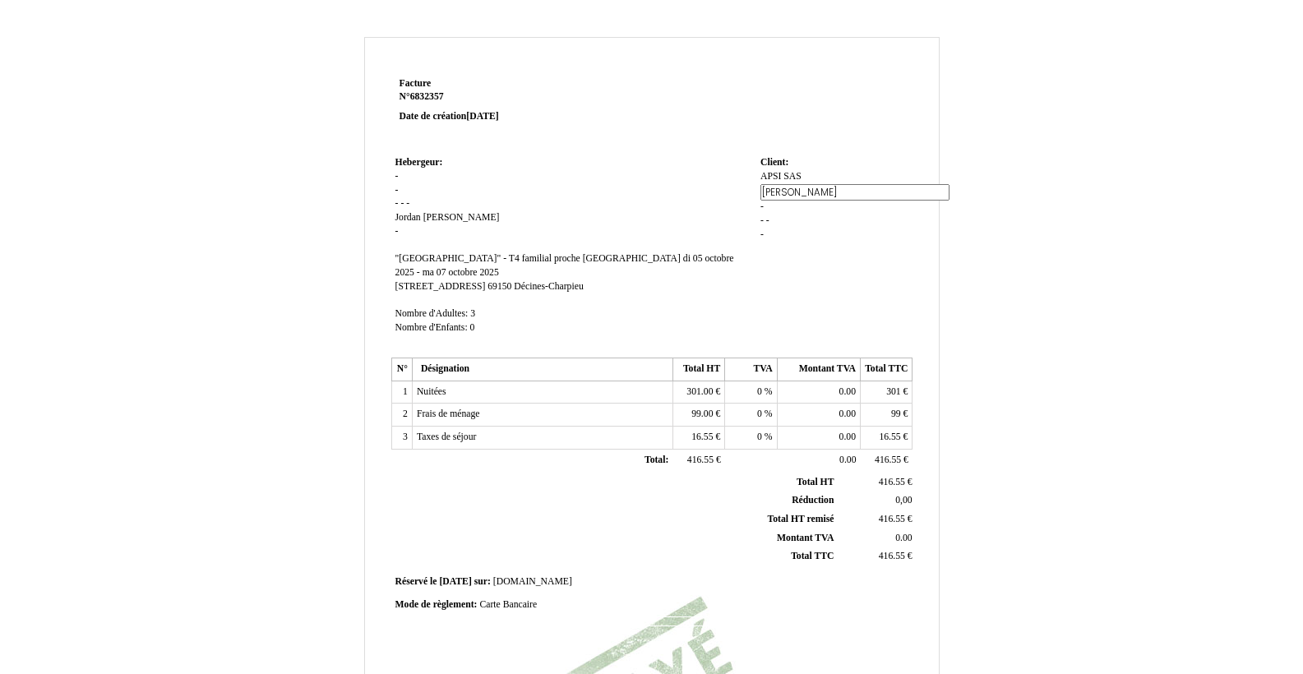
click at [789, 209] on div "APSI SAS APSI SAS Pires Pires - - - -" at bounding box center [835, 213] width 148 height 86
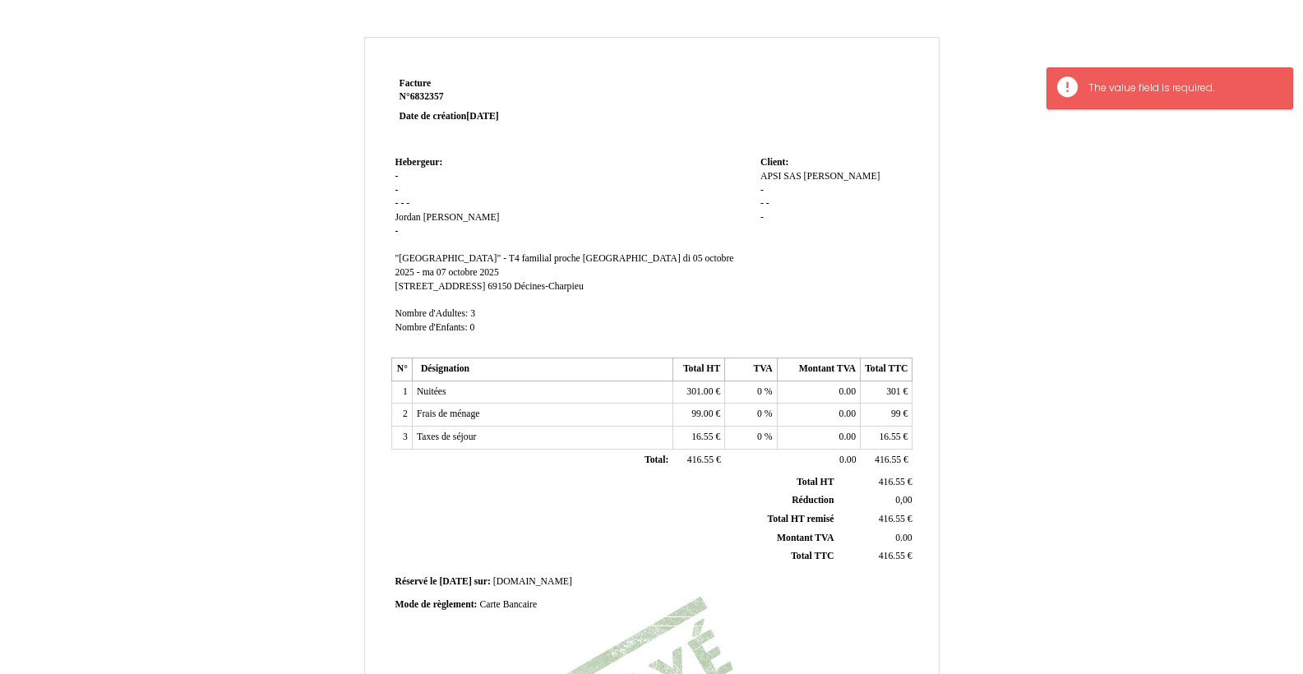
click at [780, 186] on div "APSI SAS APSI SAS Pires Pires - - - -" at bounding box center [835, 204] width 148 height 69
click at [769, 185] on div "APSI SAS APSI SAS Pires Pires - - - -" at bounding box center [835, 204] width 148 height 69
click at [764, 184] on div "APSI SAS APSI SAS Pires Pires - - - -" at bounding box center [835, 204] width 148 height 69
click at [817, 172] on span "Pires" at bounding box center [842, 176] width 76 height 11
click at [817, 172] on div "APSI SAS APSI SAS Pires Pires - - - -" at bounding box center [835, 213] width 148 height 86
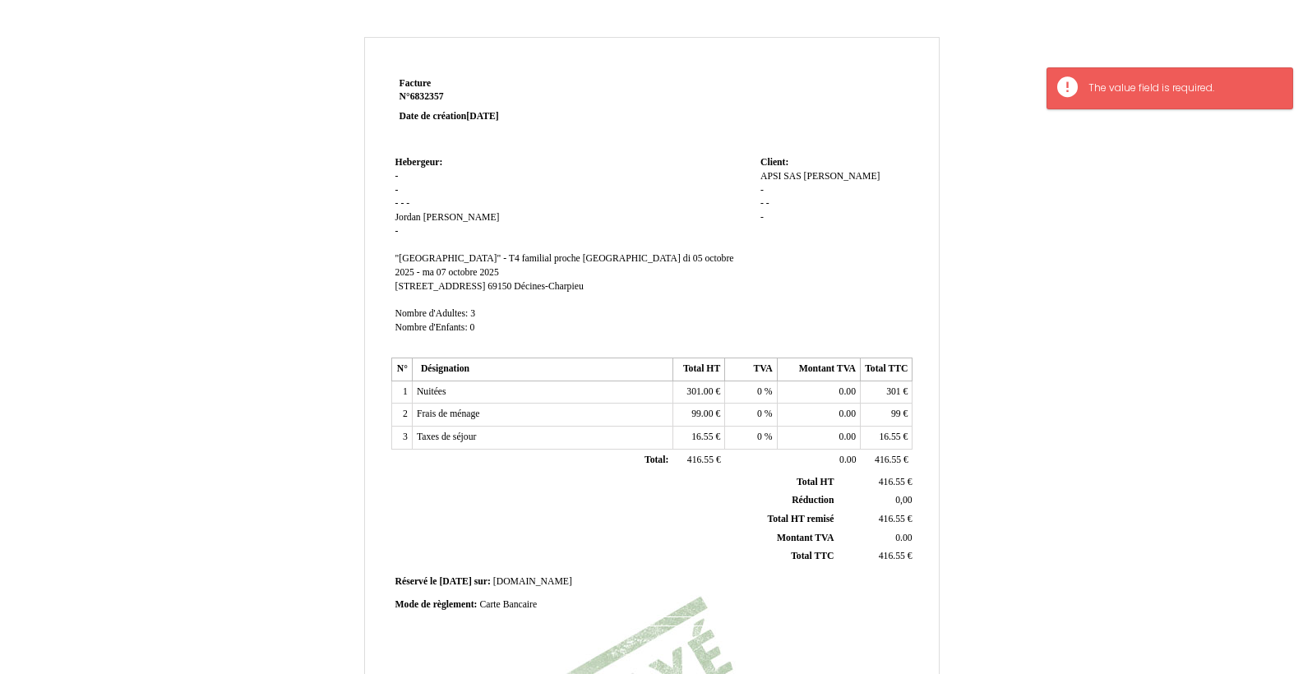
click at [817, 172] on span "Pires" at bounding box center [842, 176] width 76 height 11
click at [816, 175] on div "APSI SAS APSI SAS Pires Pires - - - -" at bounding box center [835, 213] width 148 height 86
click at [818, 175] on span "Pires" at bounding box center [842, 176] width 76 height 11
click at [818, 175] on div "APSI SAS APSI SAS Pires Pires - - - -" at bounding box center [835, 213] width 148 height 86
click at [818, 175] on span "Pires" at bounding box center [842, 176] width 76 height 11
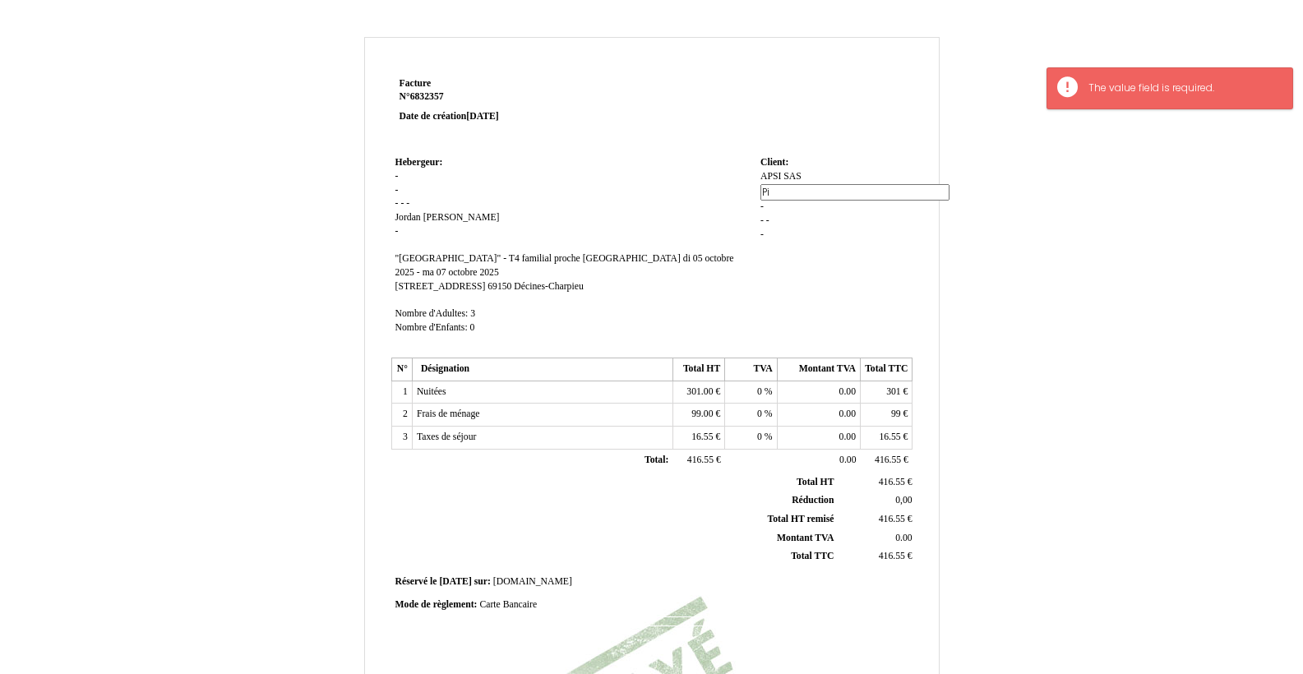
type input "P"
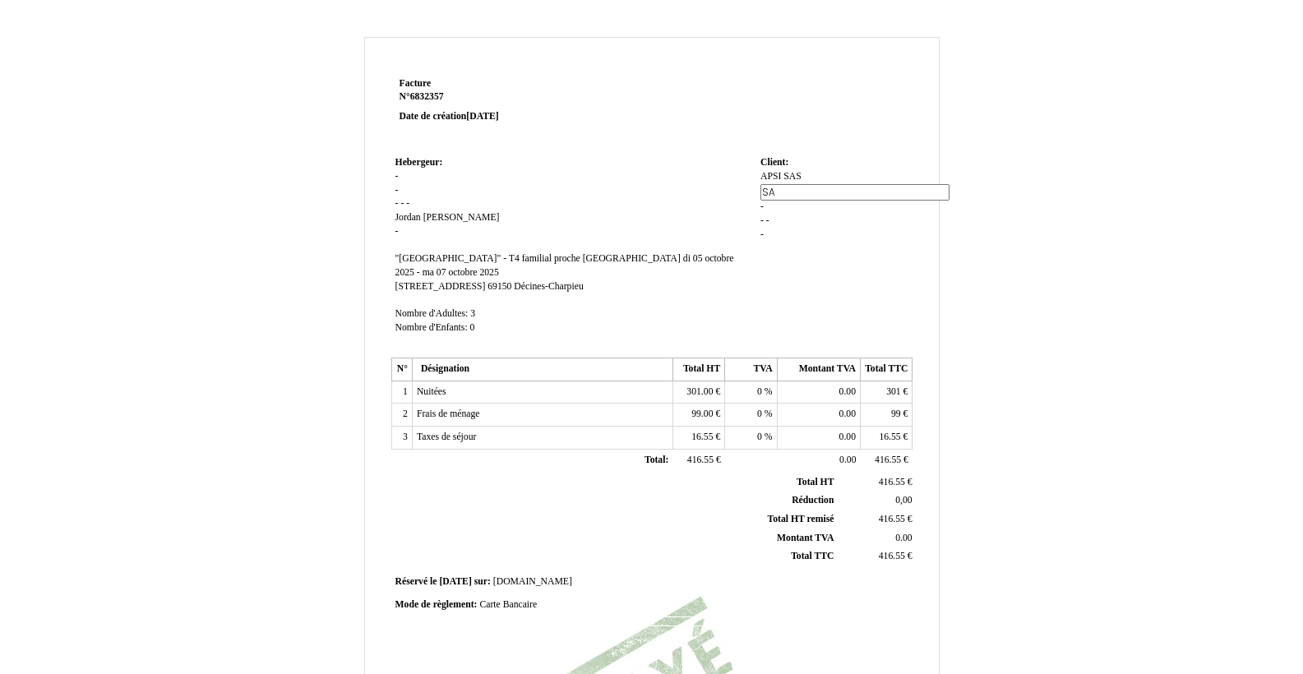
type input "SAS"
click at [808, 225] on div "APSI SAS APSI SAS Pires Pires - - - -" at bounding box center [835, 213] width 148 height 86
click at [788, 172] on span "APSI SAS" at bounding box center [781, 176] width 41 height 11
type input "APSI"
click at [810, 222] on div "APSI SAS APSI SAS SAS SAS - - - -" at bounding box center [835, 213] width 148 height 86
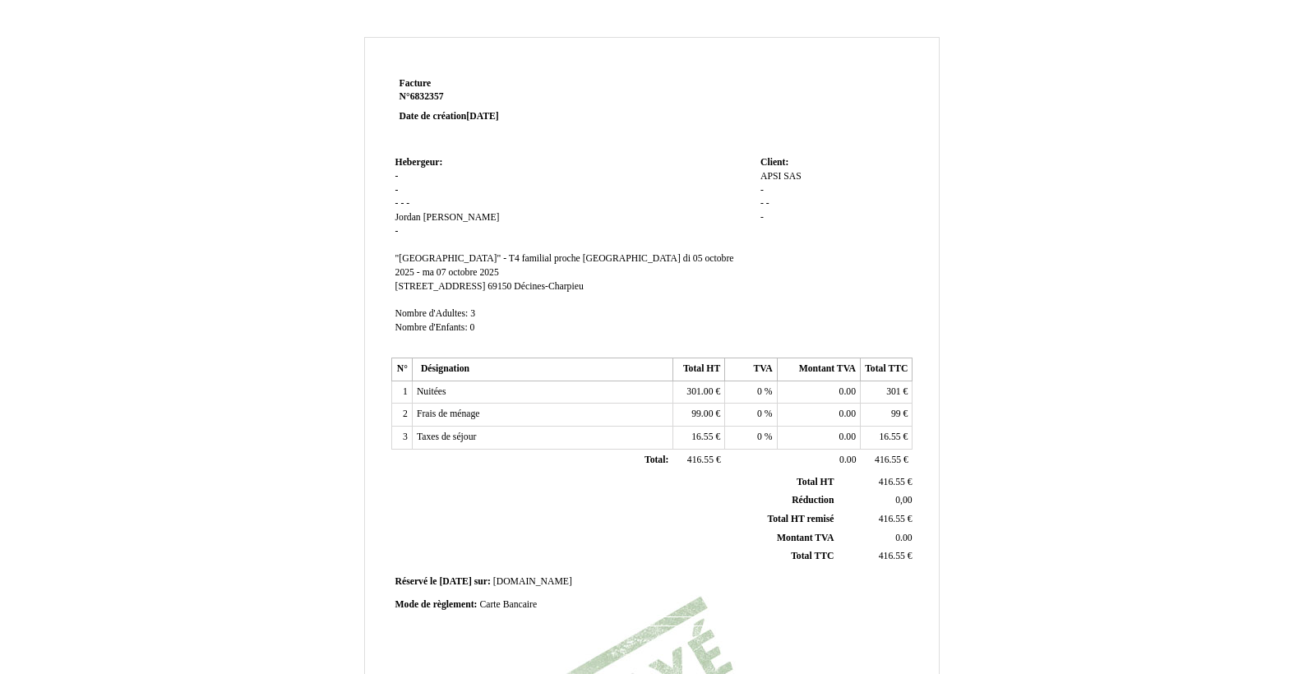
click at [784, 183] on div "APSI APSI SAS SAS - - - -" at bounding box center [835, 204] width 148 height 69
drag, startPoint x: 751, startPoint y: 185, endPoint x: 761, endPoint y: 186, distance: 9.9
click at [751, 185] on td "Hebergeur: Hebergeur: - - - - - Jordan Jordan Da Silva Da Silva - SIRET "L'Esca…" at bounding box center [573, 252] width 365 height 201
click at [763, 187] on span "-" at bounding box center [762, 190] width 3 height 11
type input "ZA DE PATAU"
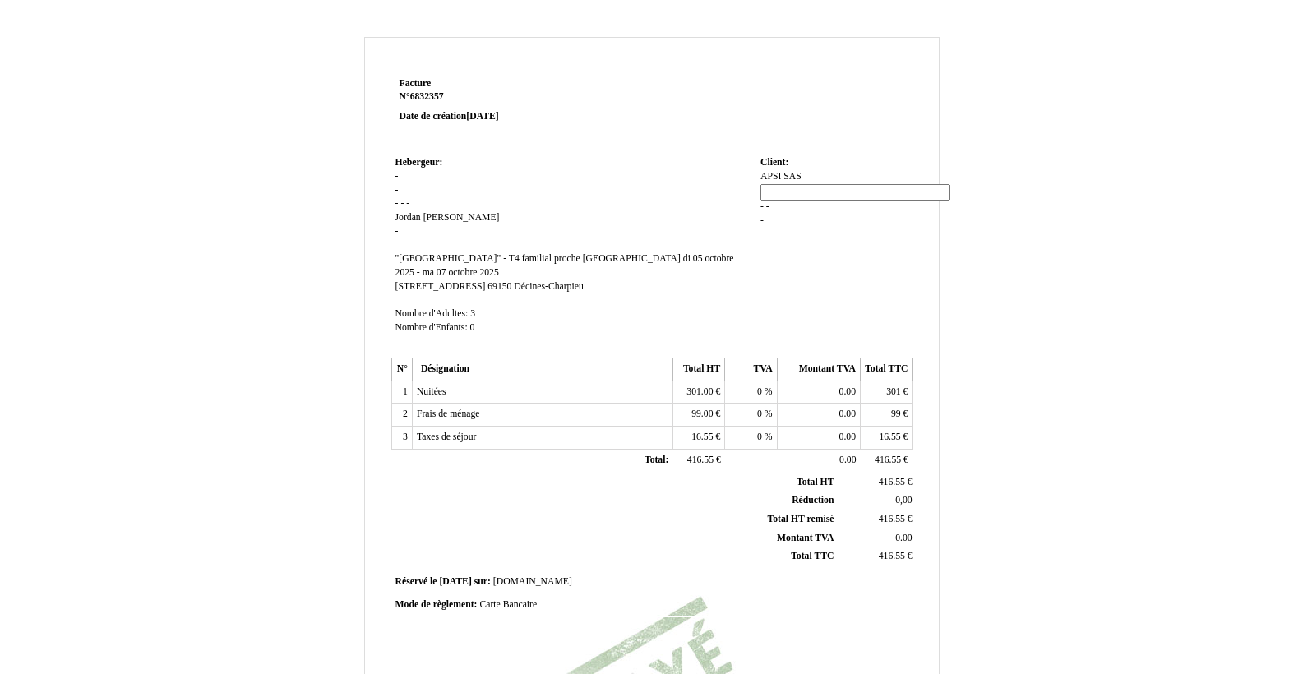
click at [782, 204] on div "APSI APSI SAS SAS - - - -" at bounding box center [835, 206] width 148 height 72
click at [770, 199] on div "APSI APSI SAS SAS ZA DE PATAU ZA DE PATAU - - -" at bounding box center [835, 204] width 148 height 69
click at [764, 201] on span "-" at bounding box center [762, 203] width 3 height 11
click at [765, 201] on input at bounding box center [855, 205] width 189 height 17
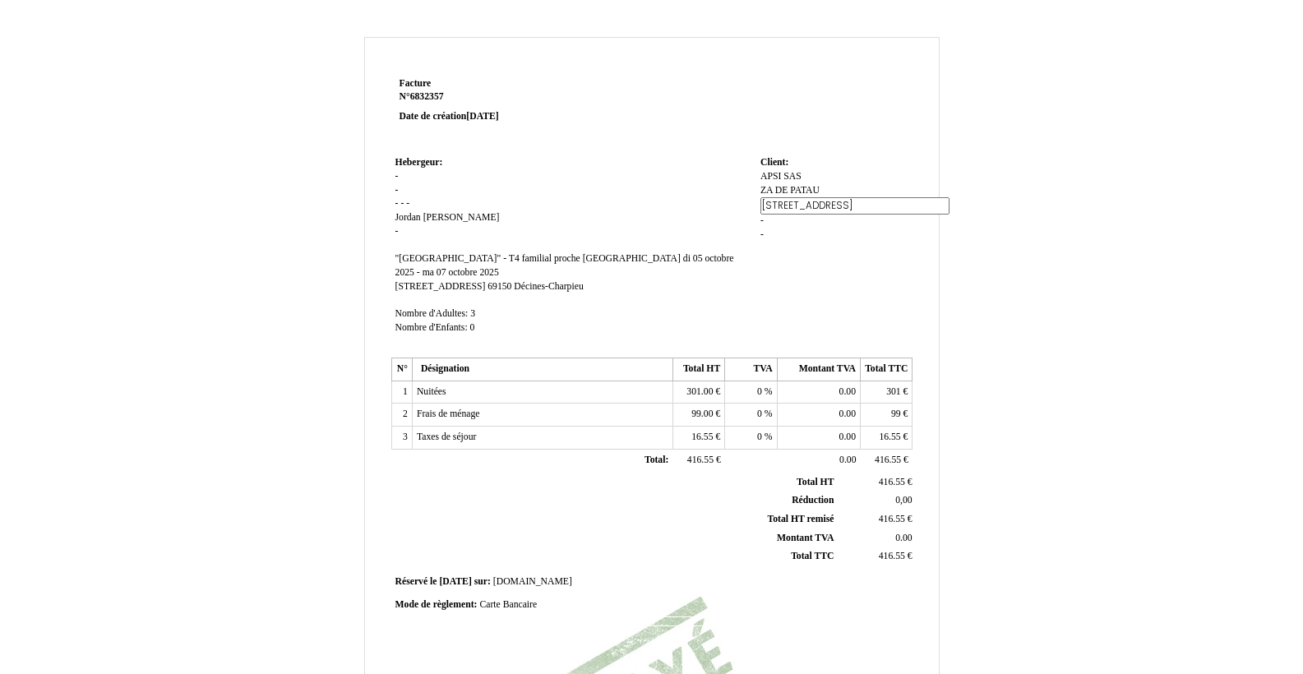
type input "130 RUE DES VIGNES"
click at [766, 220] on div "APSI APSI SAS SAS ZA DE PATAU ZA DE PATAU - - -" at bounding box center [835, 213] width 148 height 86
click at [773, 211] on div "APSI APSI SAS SAS ZA DE PATAU ZA DE PATAU 130 RUE DES VIGNES 130 RUE DES VIGNES…" at bounding box center [835, 204] width 148 height 69
click at [768, 211] on div "APSI APSI SAS SAS ZA DE PATAU ZA DE PATAU 130 RUE DES VIGNES 130 RUE DES VIGNES…" at bounding box center [835, 204] width 148 height 69
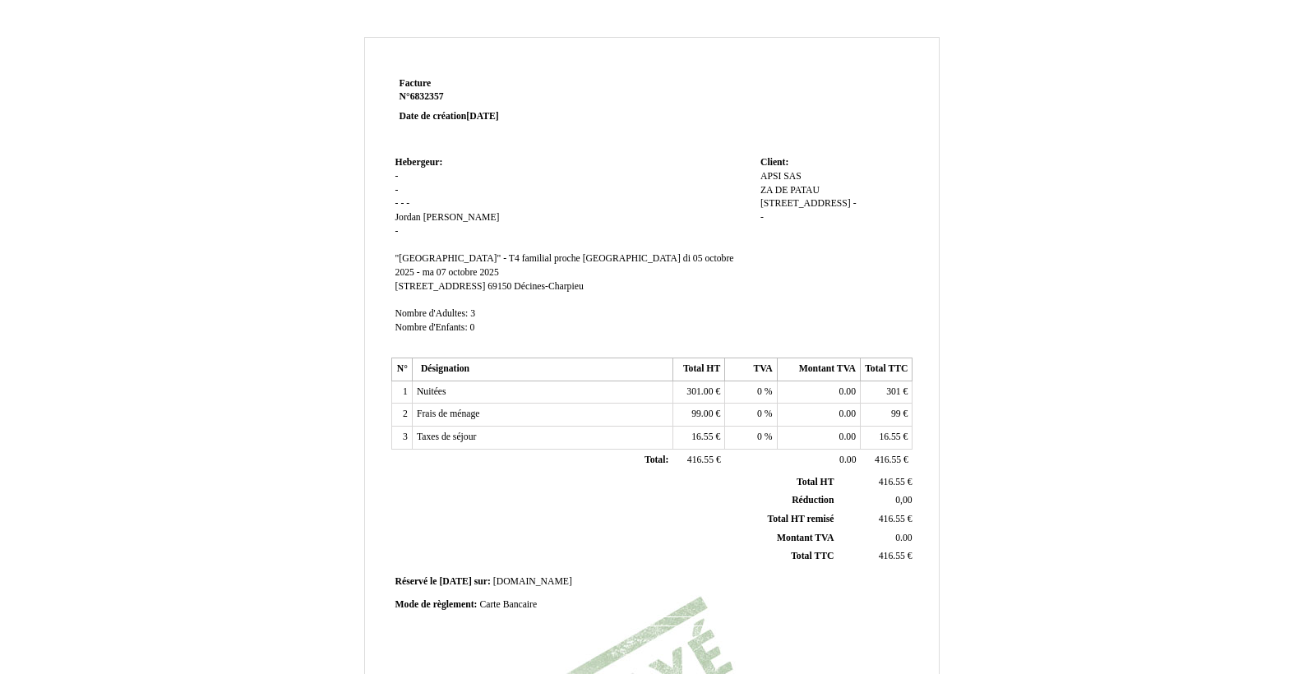
click at [764, 214] on div "APSI APSI SAS SAS ZA DE PATAU ZA DE PATAU 130 RUE DES VIGNES 130 RUE DES VIGNES…" at bounding box center [835, 204] width 148 height 69
click at [762, 213] on span "-" at bounding box center [762, 217] width 3 height 11
click at [0, 0] on input at bounding box center [0, 0] width 0 height 0
type input "0900P S"
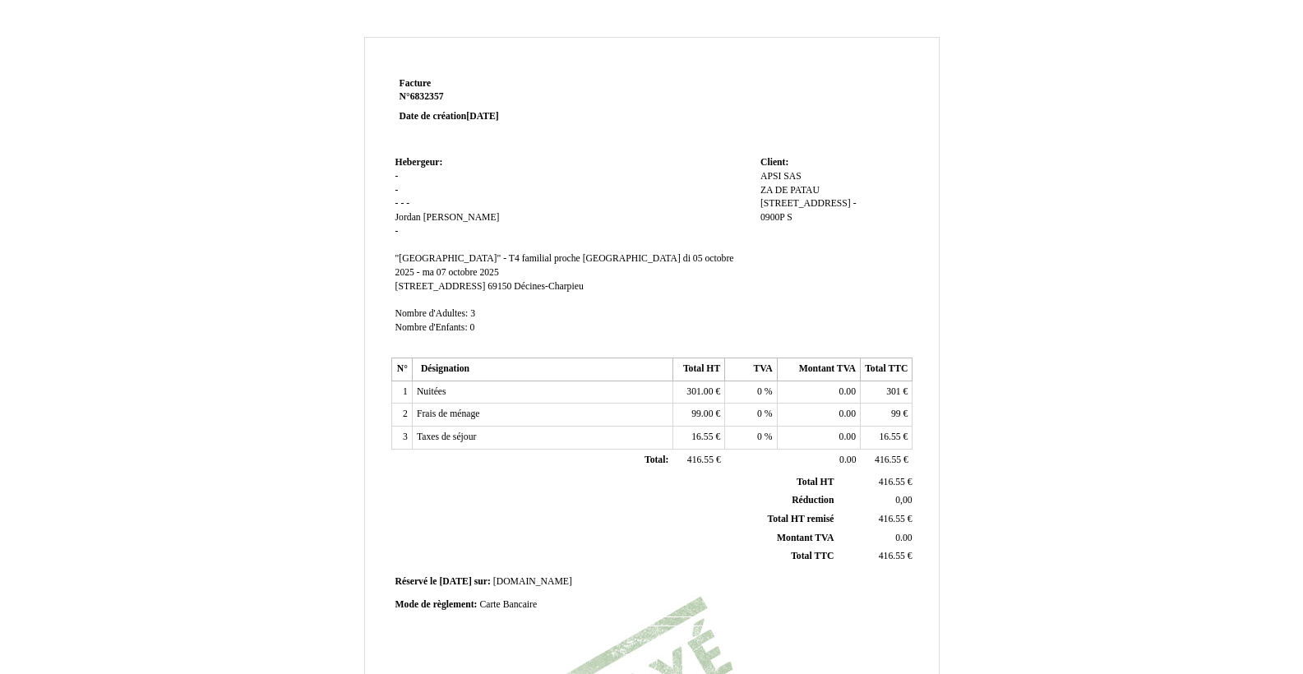
click at [811, 212] on div "APSI APSI SAS SAS ZA DE PATAU ZA DE PATAU 130 RUE DES VIGNES 130 RUE DES VIGNES…" at bounding box center [835, 204] width 148 height 69
click at [857, 199] on span "-" at bounding box center [855, 203] width 3 height 11
type input "°"
type input "0900P SAINT JEAN DE VERGES"
click at [778, 230] on div "APSI APSI SAS SAS ZA DE PATAU ZA DE PATAU 130 RUE DES VIGNES 130 RUE DES VIGNES…" at bounding box center [835, 213] width 148 height 86
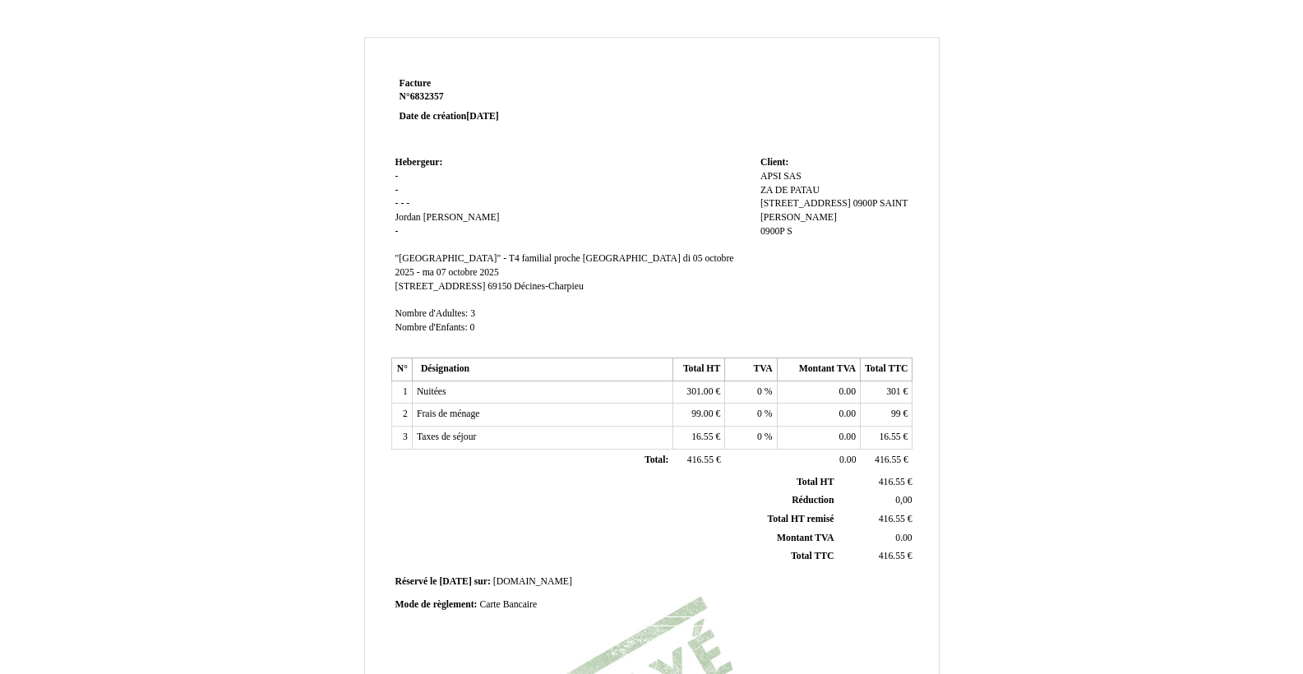
click at [783, 226] on span "0900P S" at bounding box center [777, 231] width 32 height 11
click at [0, 0] on input "0900P S" at bounding box center [0, 0] width 0 height 0
type input "0"
type input "FR"
click at [781, 267] on td "Client: Client: APSI APSI SAS SAS ZA DE PATAU ZA DE PATAU 130 RUE DES VIGNES 13…" at bounding box center [835, 252] width 156 height 201
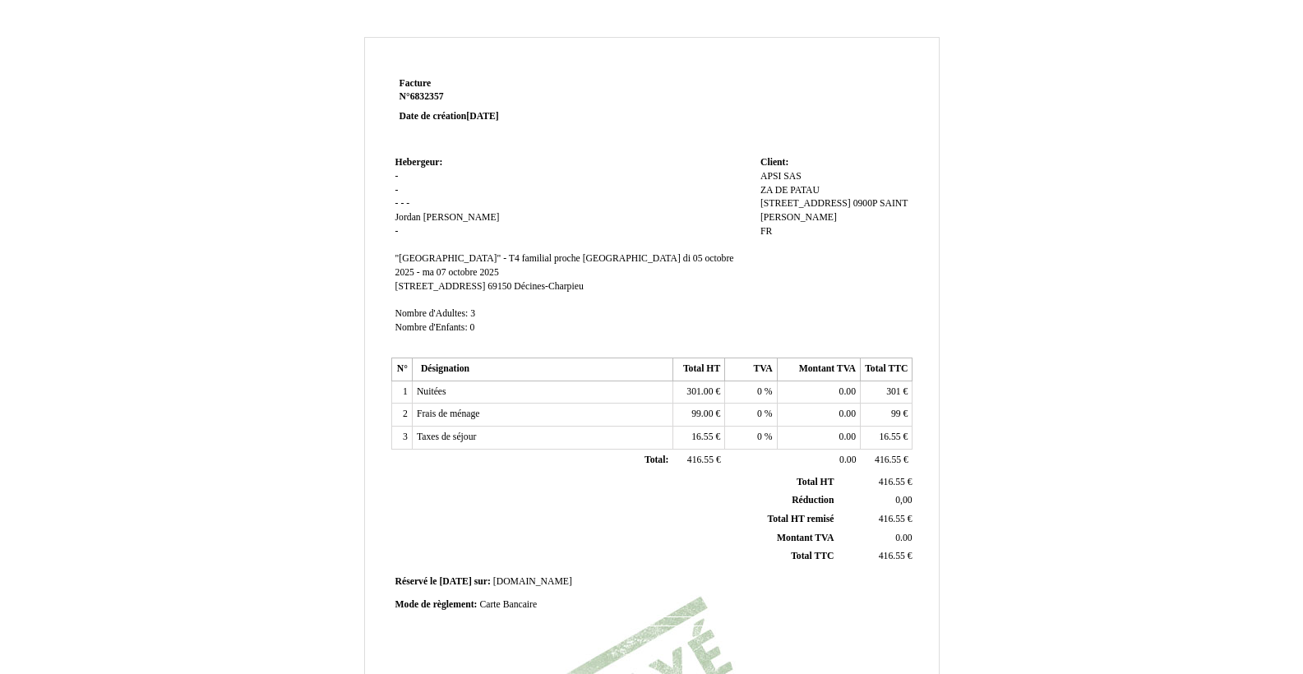
click at [1009, 268] on div "Facture Facture N° 6832357 6832357 Date de création 26 September 2025 Hebergeur…" at bounding box center [652, 514] width 962 height 955
click at [339, 205] on div "Facture Facture N° 6832357 6832357 Date de création 26 September 2025 Hebergeur…" at bounding box center [652, 514] width 962 height 955
